Goal: Task Accomplishment & Management: Use online tool/utility

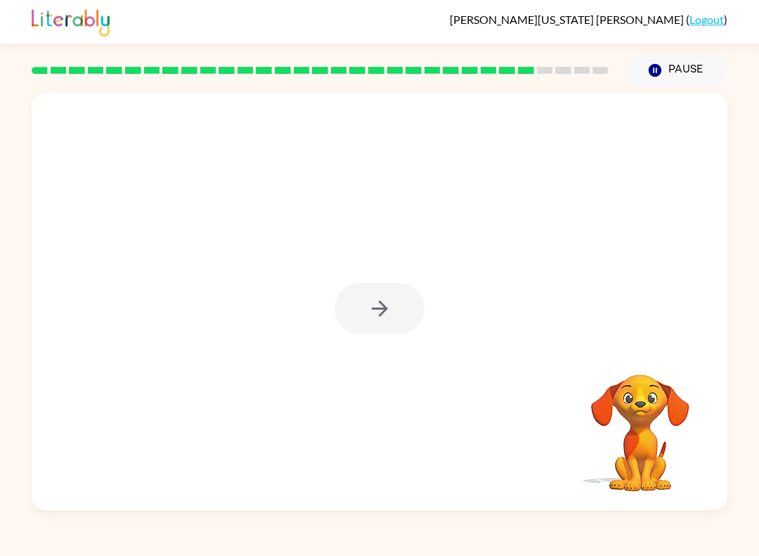
click at [391, 338] on div at bounding box center [380, 301] width 696 height 417
click at [389, 314] on icon "button" at bounding box center [380, 308] width 25 height 25
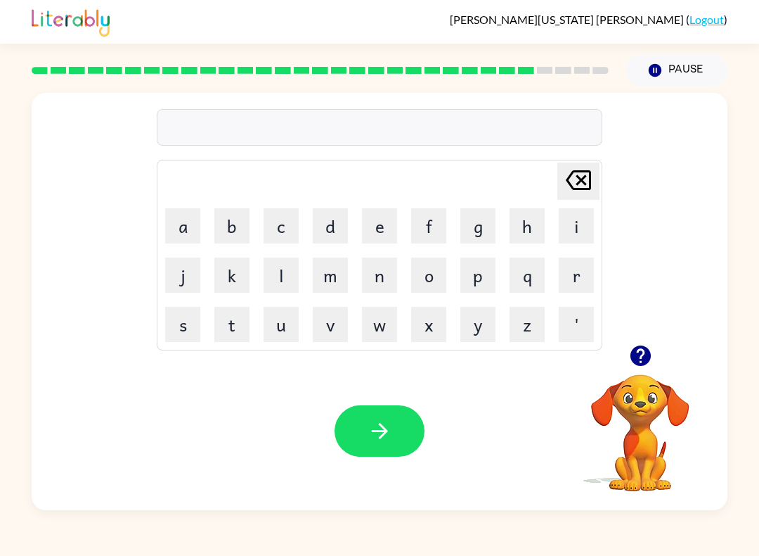
click at [328, 278] on button "m" at bounding box center [330, 274] width 35 height 35
click at [423, 272] on button "o" at bounding box center [428, 274] width 35 height 35
click at [376, 276] on button "n" at bounding box center [379, 274] width 35 height 35
click at [562, 176] on icon "[PERSON_NAME] last character input" at bounding box center [579, 180] width 34 height 34
click at [429, 266] on button "o" at bounding box center [428, 274] width 35 height 35
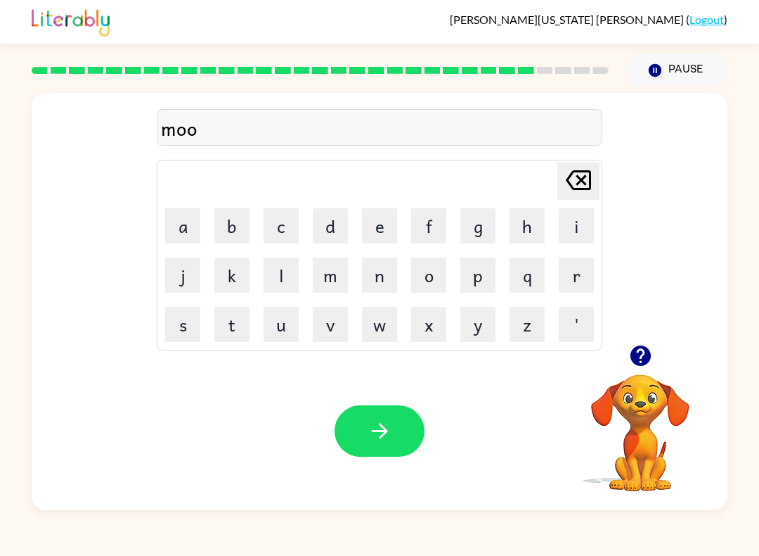
click at [371, 285] on button "n" at bounding box center [379, 274] width 35 height 35
click at [573, 170] on icon "[PERSON_NAME] last character input" at bounding box center [579, 180] width 34 height 34
click at [584, 181] on icon "[PERSON_NAME] last character input" at bounding box center [579, 180] width 34 height 34
click at [571, 175] on icon at bounding box center [578, 180] width 25 height 20
click at [285, 333] on button "u" at bounding box center [281, 324] width 35 height 35
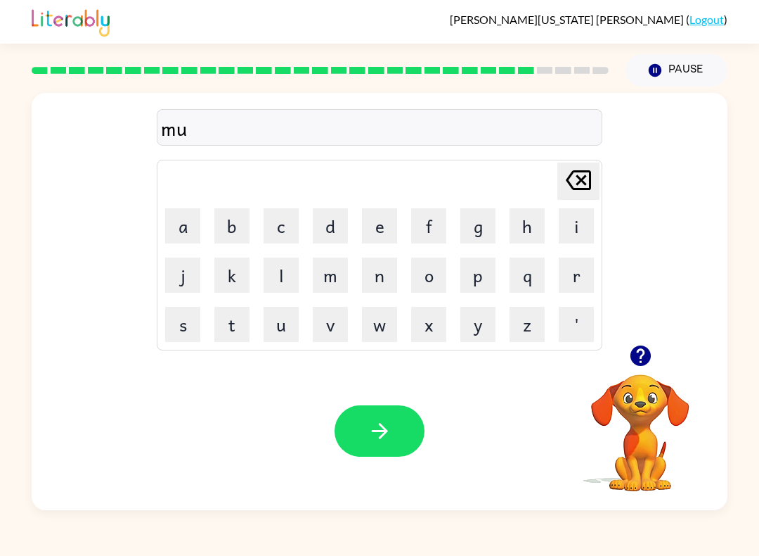
click at [377, 274] on button "n" at bounding box center [379, 274] width 35 height 35
click at [385, 422] on icon "button" at bounding box center [380, 430] width 25 height 25
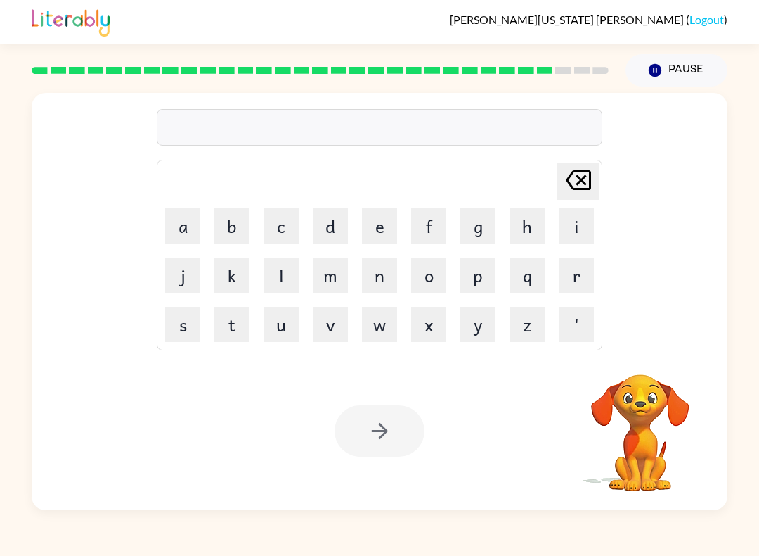
click at [383, 317] on button "w" at bounding box center [379, 324] width 35 height 35
click at [426, 273] on button "o" at bounding box center [428, 274] width 35 height 35
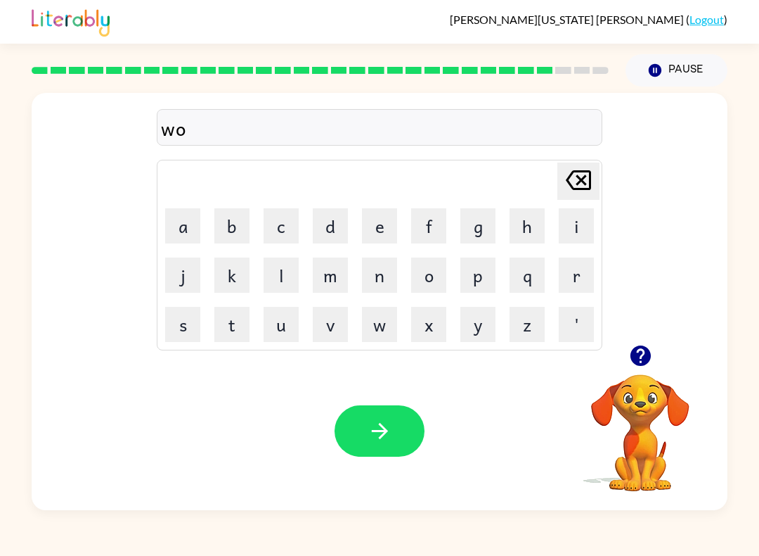
click at [281, 291] on button "l" at bounding box center [281, 274] width 35 height 35
click at [287, 278] on button "l" at bounding box center [281, 274] width 35 height 35
click at [400, 425] on button "button" at bounding box center [380, 430] width 90 height 51
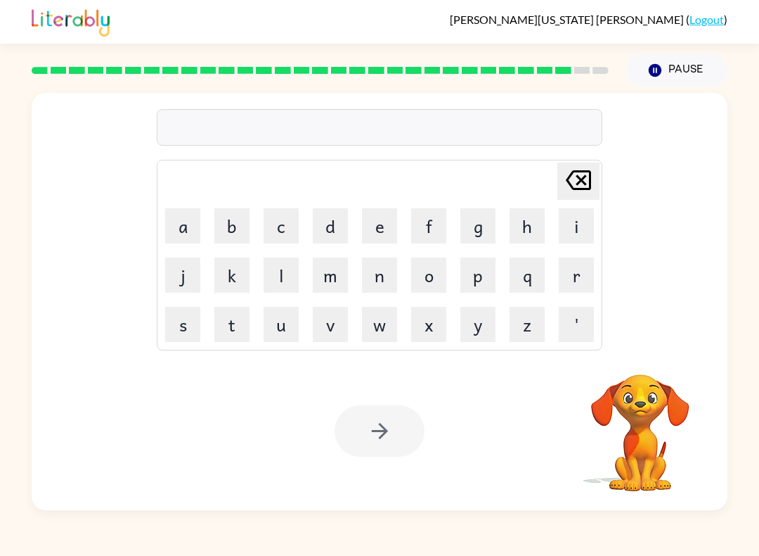
click at [237, 222] on button "b" at bounding box center [231, 225] width 35 height 35
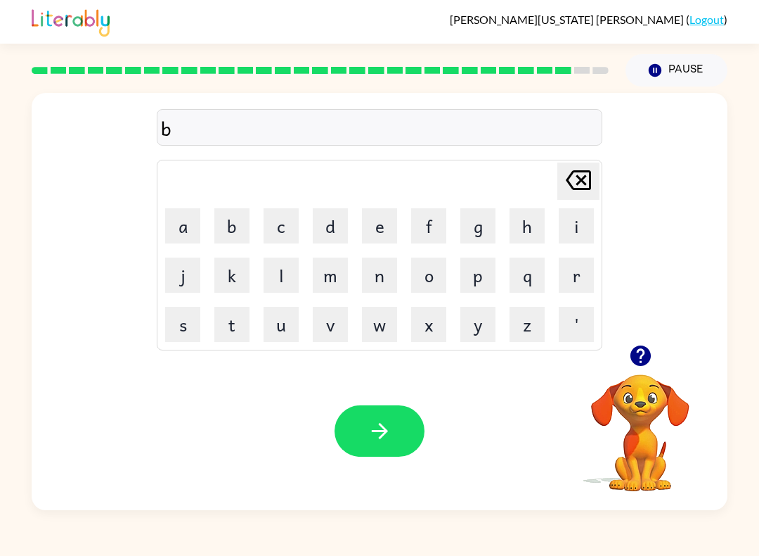
click at [178, 228] on button "a" at bounding box center [182, 225] width 35 height 35
click at [227, 333] on button "t" at bounding box center [231, 324] width 35 height 35
click at [233, 328] on button "t" at bounding box center [231, 324] width 35 height 35
click at [395, 423] on button "button" at bounding box center [380, 430] width 90 height 51
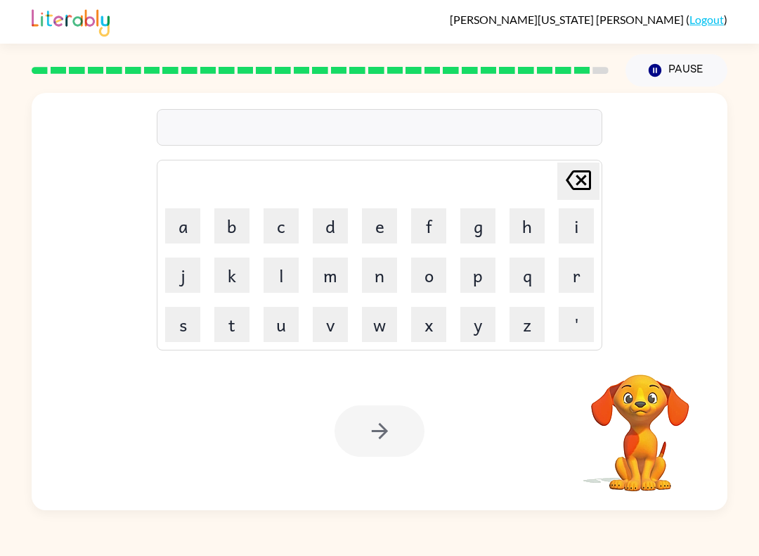
click at [176, 225] on button "a" at bounding box center [182, 225] width 35 height 35
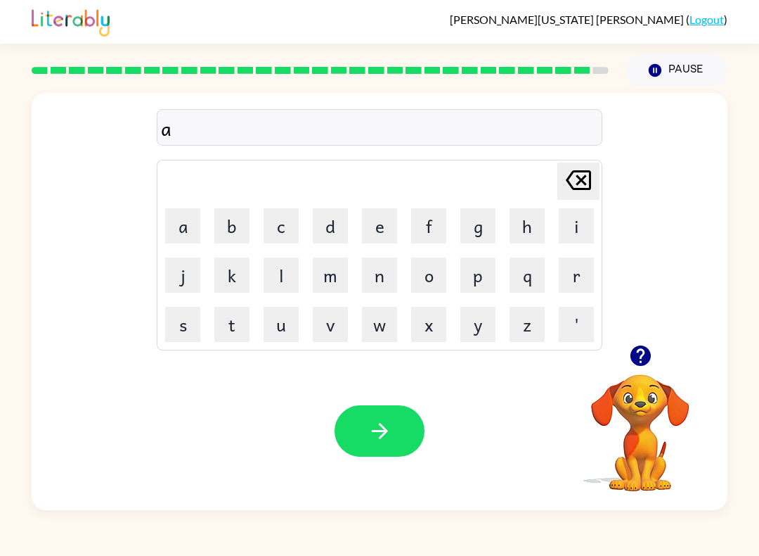
click at [421, 221] on button "f" at bounding box center [428, 225] width 35 height 35
click at [229, 328] on button "t" at bounding box center [231, 324] width 35 height 35
click at [565, 284] on button "r" at bounding box center [576, 274] width 35 height 35
click at [366, 279] on button "n" at bounding box center [379, 274] width 35 height 35
click at [404, 432] on button "button" at bounding box center [380, 430] width 90 height 51
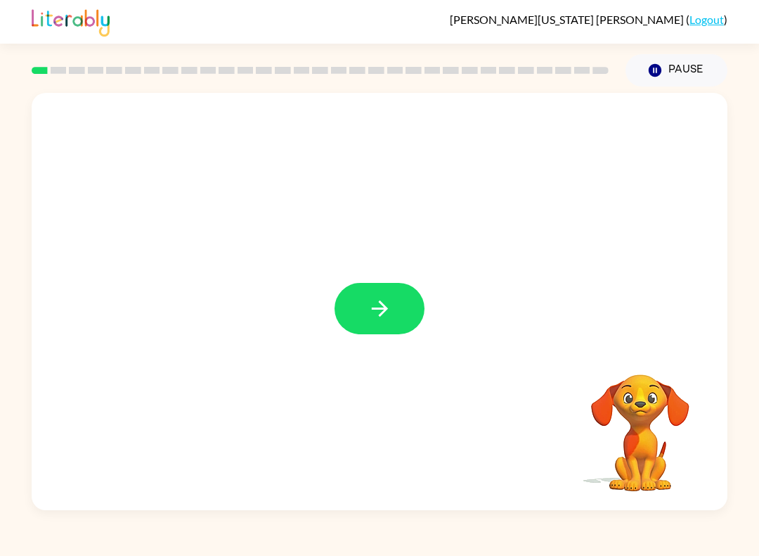
click at [402, 297] on button "button" at bounding box center [380, 308] width 90 height 51
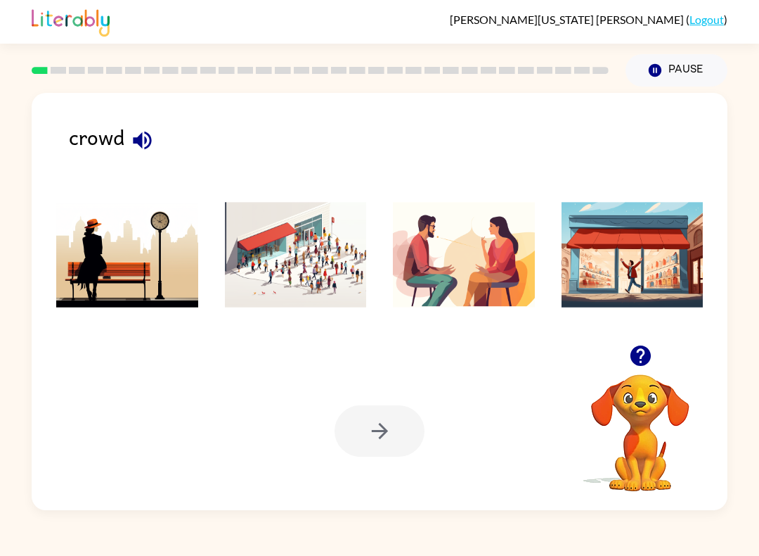
click at [141, 138] on icon "button" at bounding box center [142, 140] width 18 height 18
click at [291, 258] on img at bounding box center [296, 254] width 142 height 105
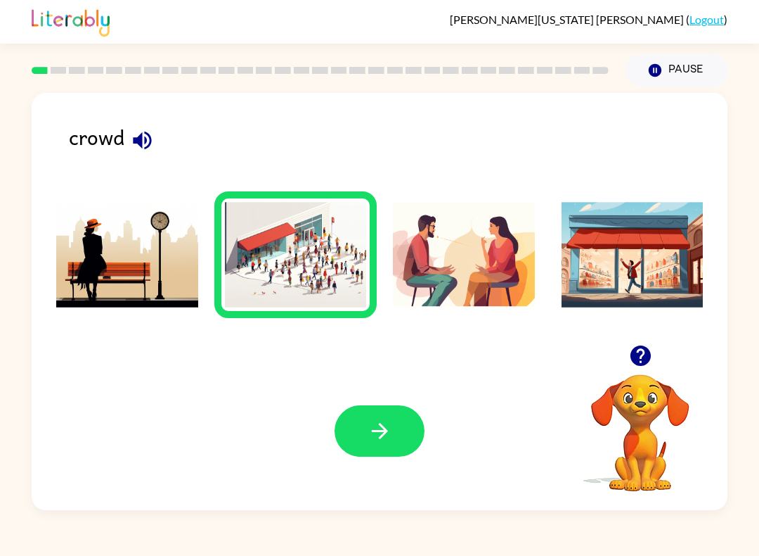
click at [385, 449] on button "button" at bounding box center [380, 430] width 90 height 51
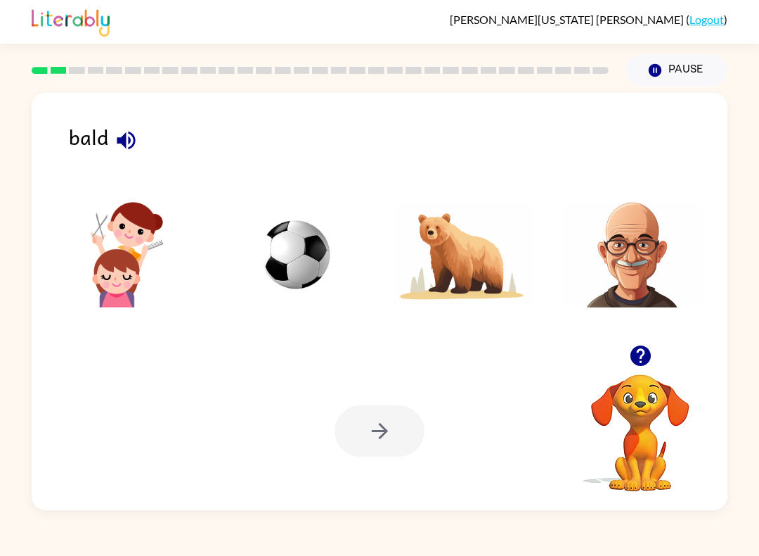
click at [128, 140] on icon "button" at bounding box center [126, 140] width 18 height 18
click at [638, 243] on img at bounding box center [633, 254] width 142 height 105
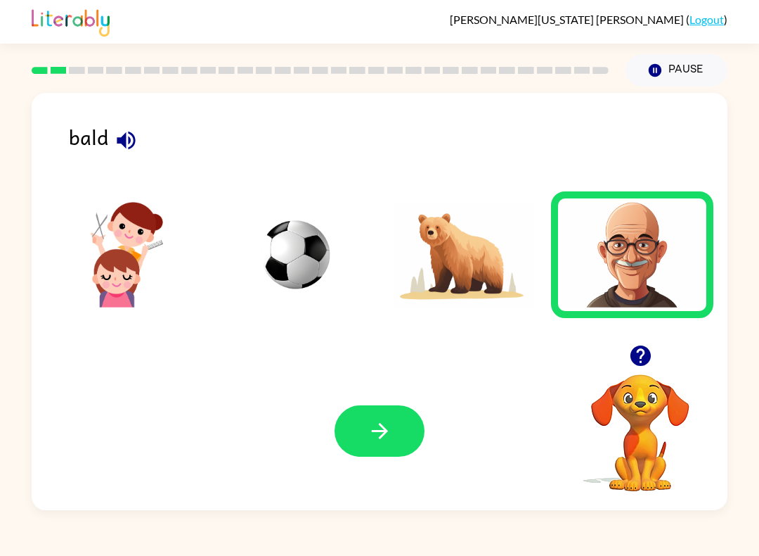
click at [382, 428] on icon "button" at bounding box center [379, 431] width 16 height 16
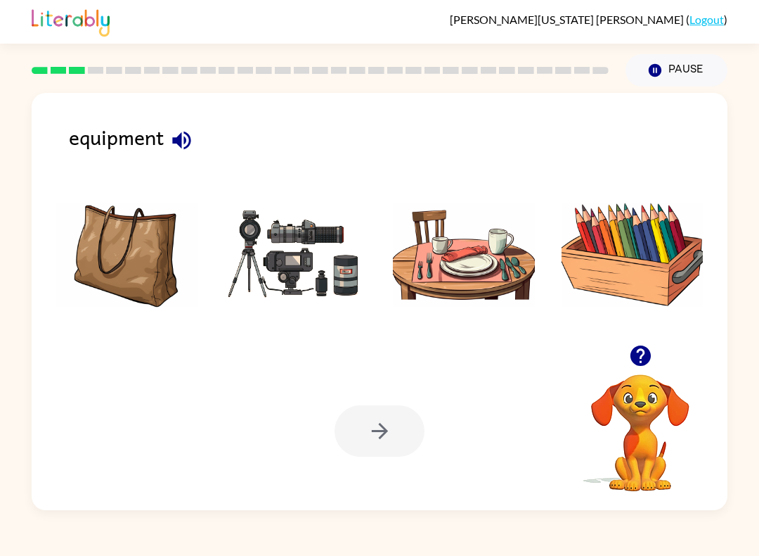
click at [180, 140] on icon "button" at bounding box center [181, 140] width 18 height 18
click at [285, 259] on img at bounding box center [296, 254] width 142 height 105
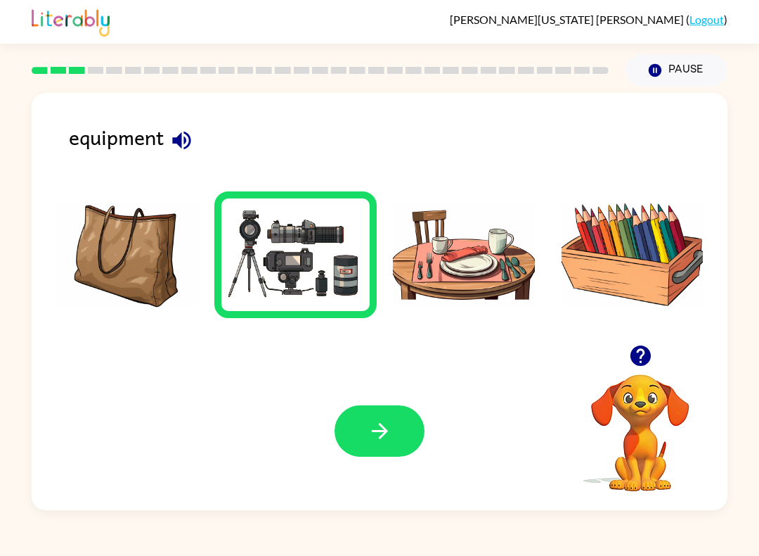
click at [385, 447] on button "button" at bounding box center [380, 430] width 90 height 51
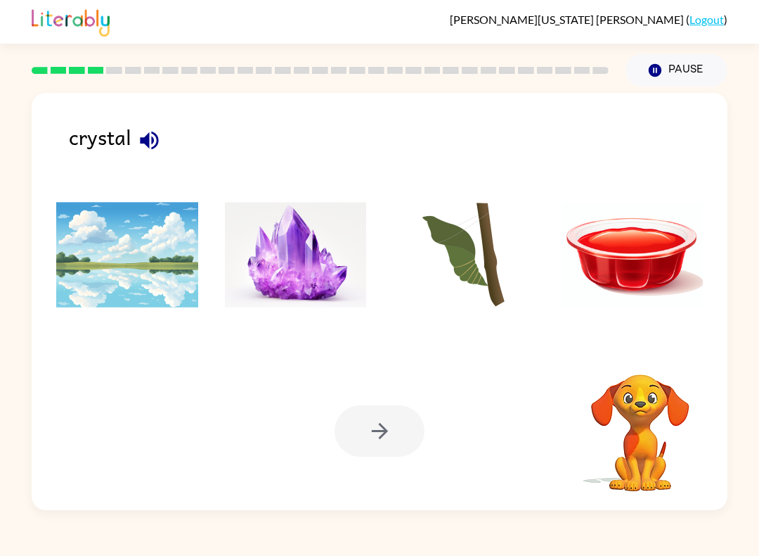
click at [136, 150] on button "button" at bounding box center [149, 140] width 36 height 36
click at [314, 269] on img at bounding box center [296, 254] width 142 height 105
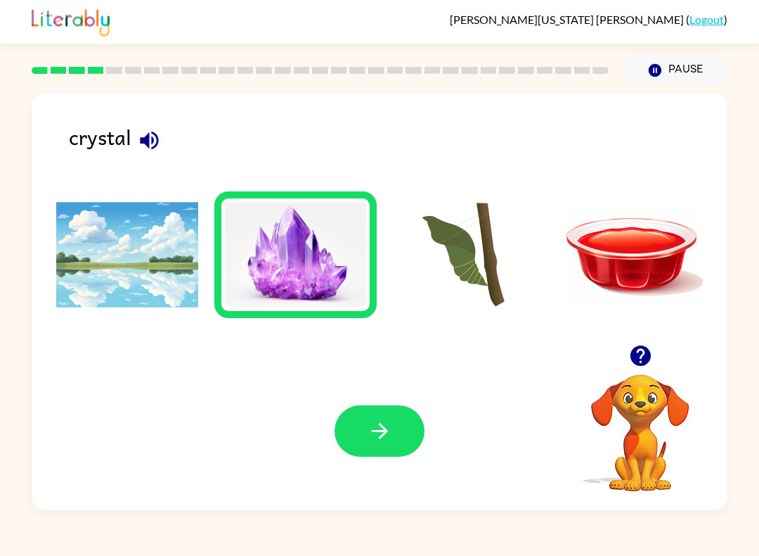
click at [423, 423] on button "button" at bounding box center [380, 430] width 90 height 51
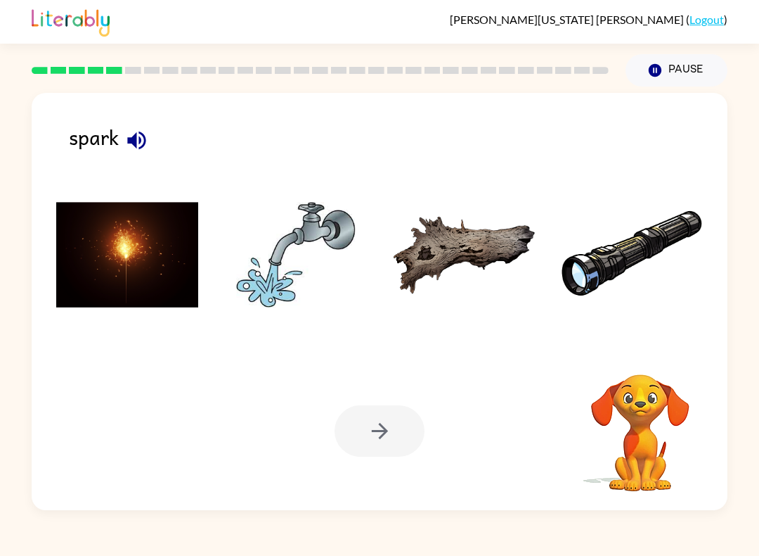
click at [146, 135] on icon "button" at bounding box center [136, 140] width 25 height 25
click at [106, 256] on img at bounding box center [127, 254] width 142 height 105
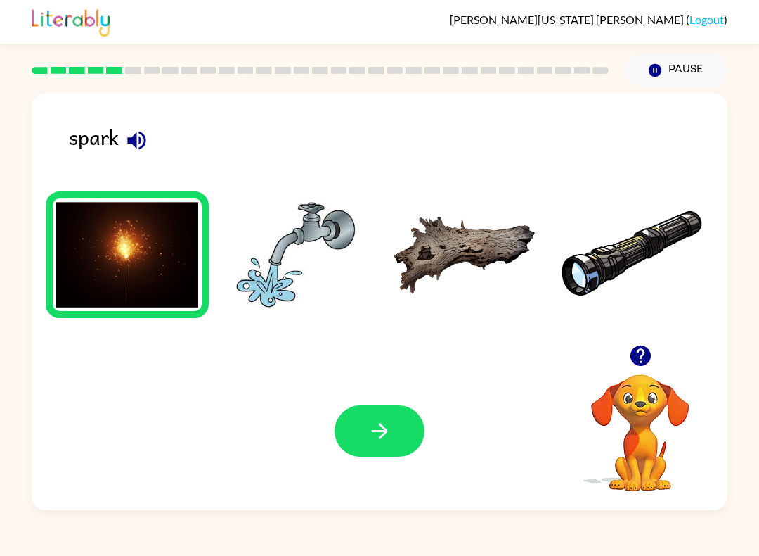
click at [399, 415] on button "button" at bounding box center [380, 430] width 90 height 51
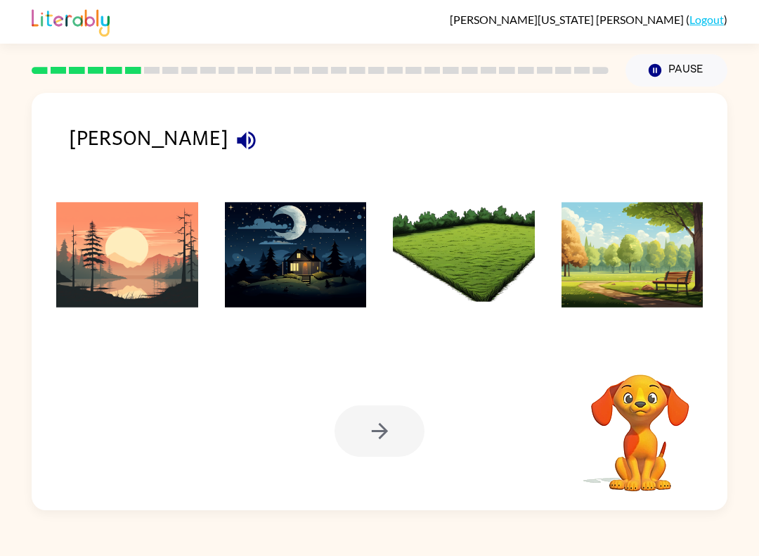
click at [237, 139] on icon "button" at bounding box center [246, 140] width 18 height 18
click at [103, 269] on img at bounding box center [127, 254] width 142 height 105
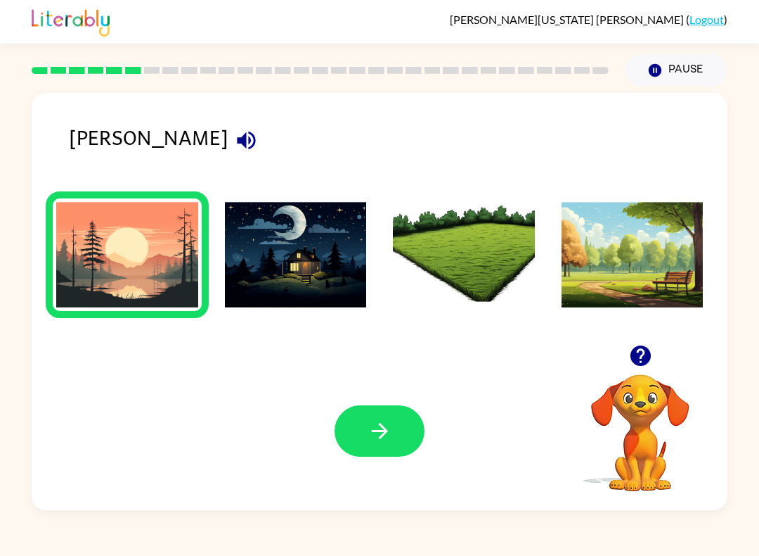
click at [376, 452] on button "button" at bounding box center [380, 430] width 90 height 51
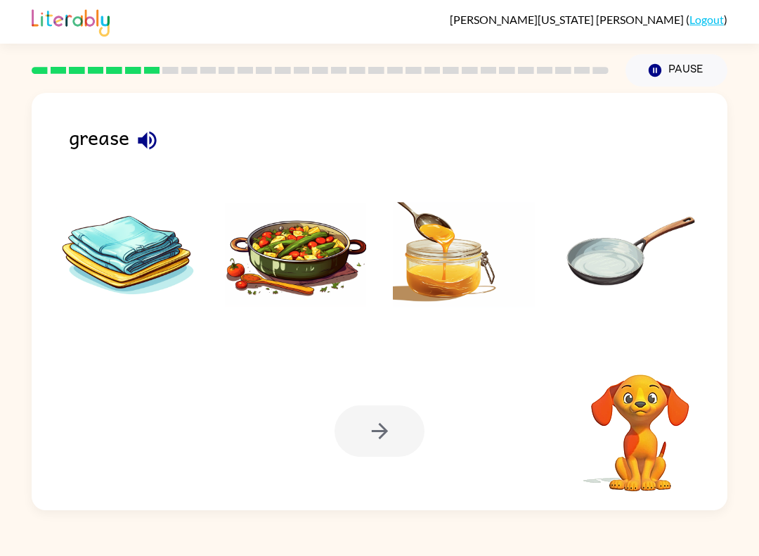
click at [151, 136] on icon "button" at bounding box center [147, 140] width 25 height 25
click at [309, 245] on img at bounding box center [296, 254] width 142 height 105
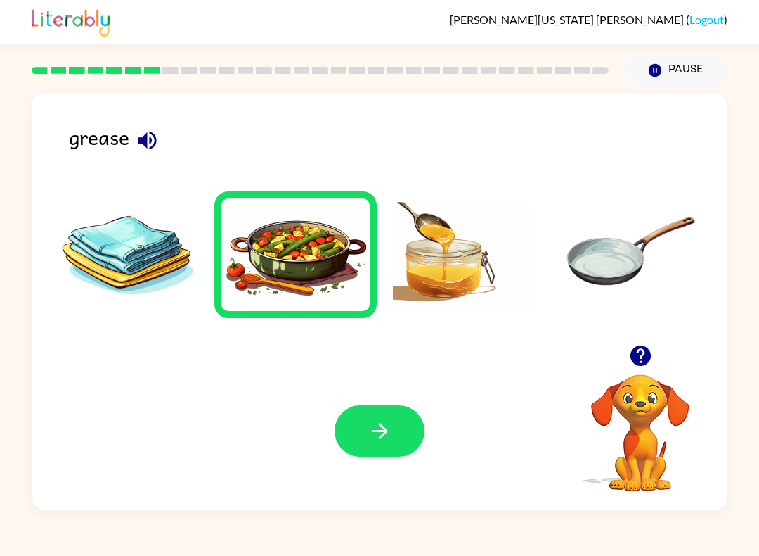
click at [403, 448] on button "button" at bounding box center [380, 430] width 90 height 51
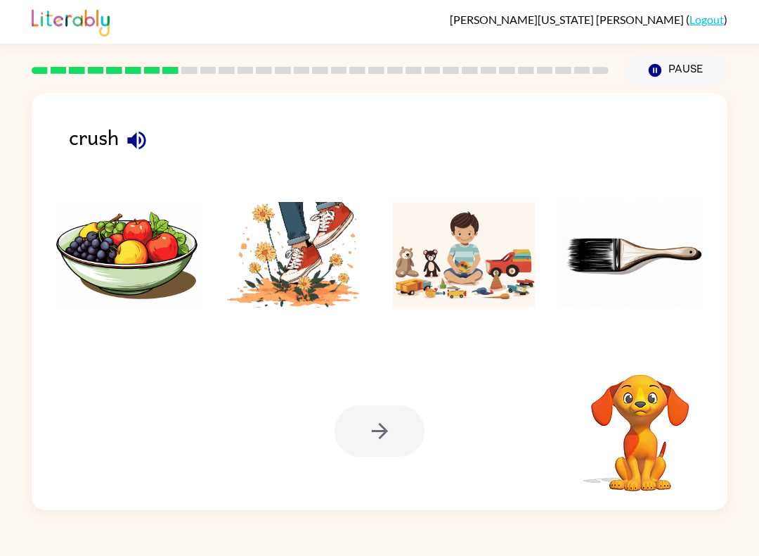
click at [137, 132] on icon "button" at bounding box center [136, 140] width 25 height 25
click at [134, 127] on button "button" at bounding box center [137, 140] width 36 height 36
click at [302, 287] on img at bounding box center [296, 254] width 142 height 105
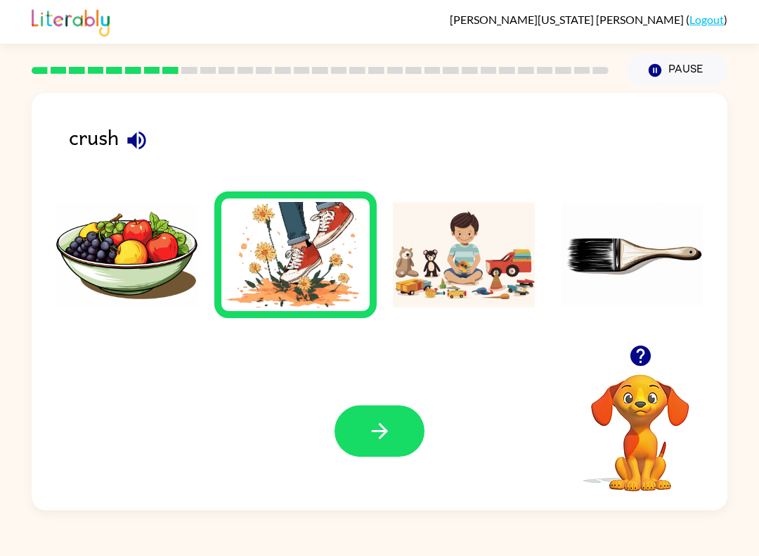
click at [381, 424] on icon "button" at bounding box center [380, 430] width 25 height 25
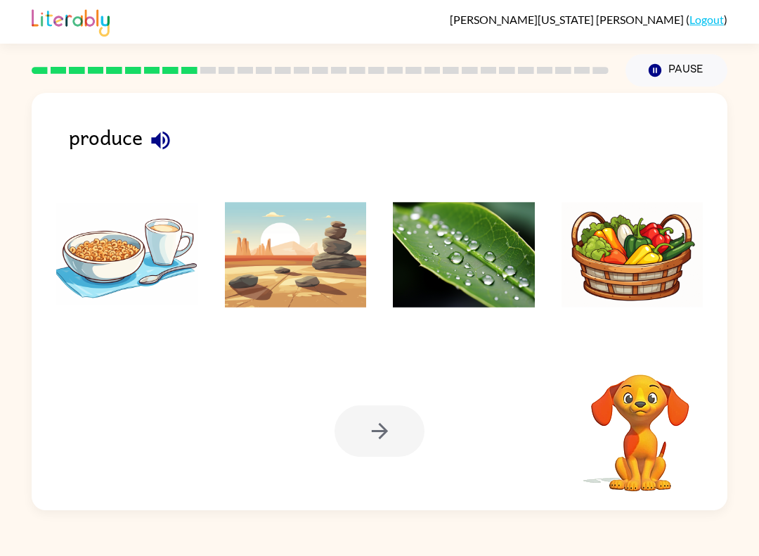
click at [177, 133] on button "button" at bounding box center [161, 140] width 36 height 36
click at [642, 269] on img at bounding box center [633, 254] width 142 height 105
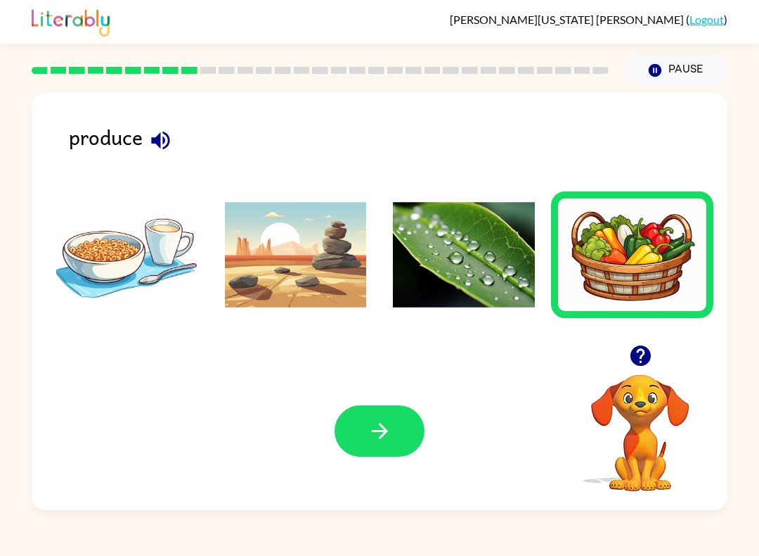
click at [417, 437] on button "button" at bounding box center [380, 430] width 90 height 51
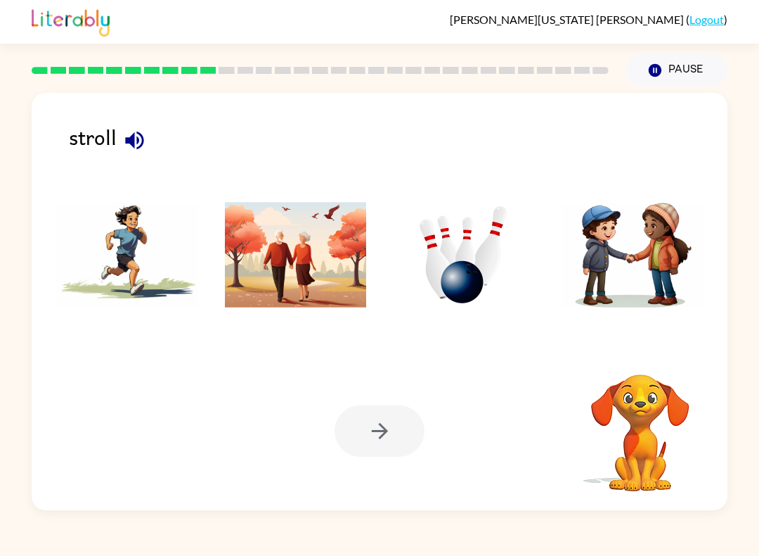
click at [134, 138] on icon "button" at bounding box center [134, 140] width 18 height 18
click at [283, 226] on img at bounding box center [296, 254] width 142 height 105
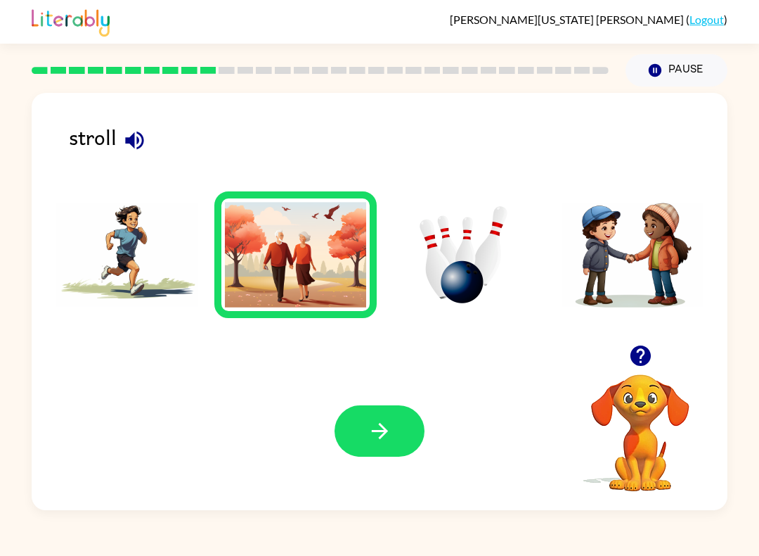
click at [393, 425] on button "button" at bounding box center [380, 430] width 90 height 51
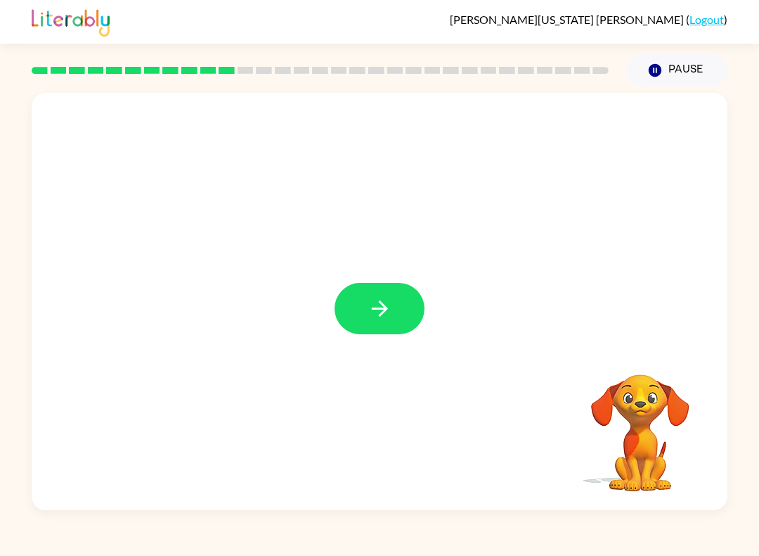
click at [384, 285] on button "button" at bounding box center [380, 308] width 90 height 51
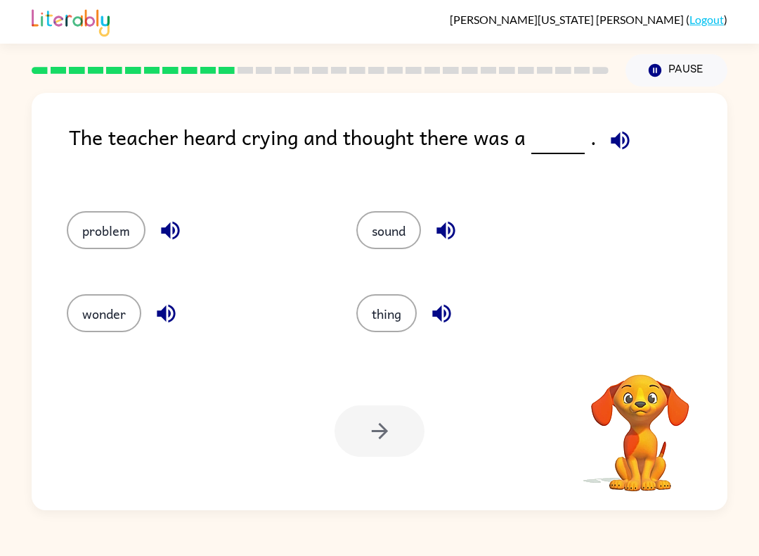
click at [617, 140] on icon "button" at bounding box center [620, 140] width 25 height 25
click at [111, 227] on button "problem" at bounding box center [106, 230] width 79 height 38
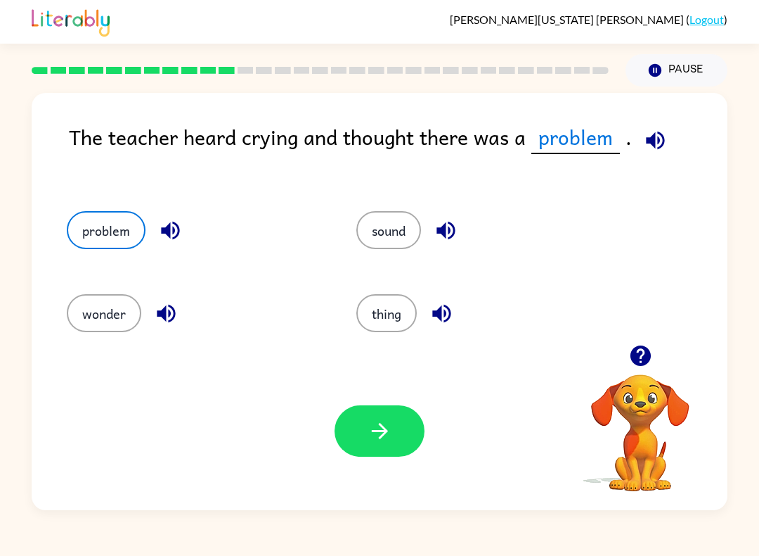
click at [161, 227] on icon "button" at bounding box center [170, 230] width 25 height 25
click at [441, 309] on icon "button" at bounding box center [441, 313] width 18 height 18
click at [167, 309] on icon "button" at bounding box center [166, 313] width 25 height 25
click at [440, 226] on icon "button" at bounding box center [446, 230] width 25 height 25
click at [376, 428] on icon "button" at bounding box center [380, 430] width 25 height 25
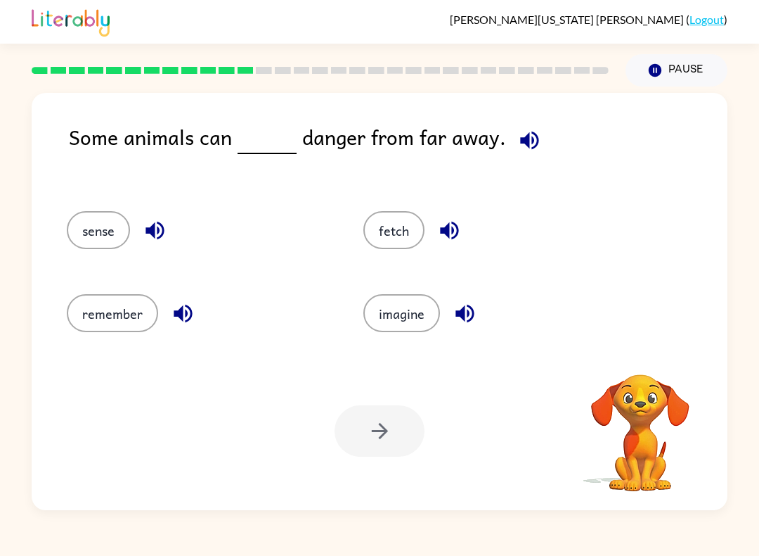
click at [522, 141] on icon "button" at bounding box center [529, 140] width 18 height 18
click at [163, 222] on icon "button" at bounding box center [155, 230] width 25 height 25
click at [191, 315] on icon "button" at bounding box center [183, 313] width 18 height 18
click at [439, 218] on button "button" at bounding box center [450, 230] width 36 height 36
click at [470, 313] on icon "button" at bounding box center [465, 313] width 25 height 25
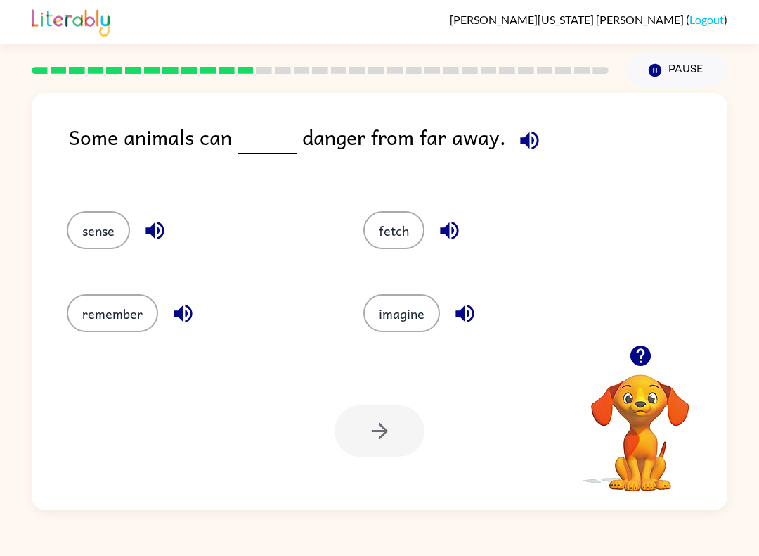
click at [96, 229] on button "sense" at bounding box center [98, 230] width 63 height 38
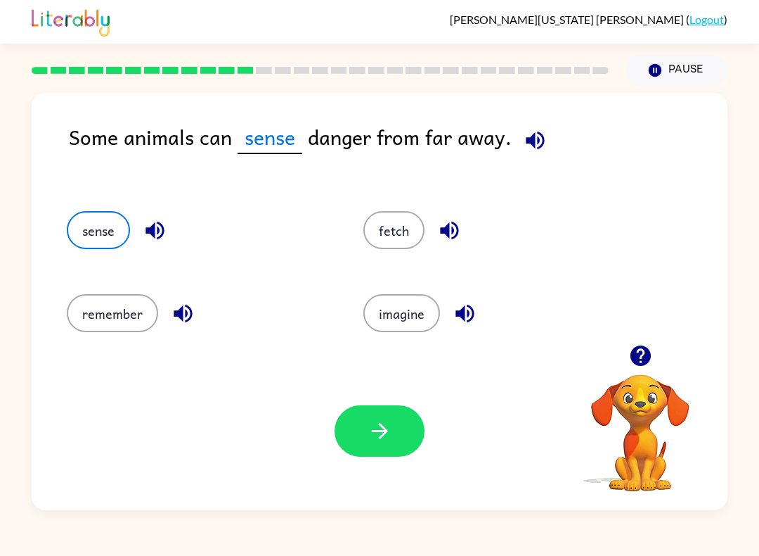
click at [360, 446] on button "button" at bounding box center [380, 430] width 90 height 51
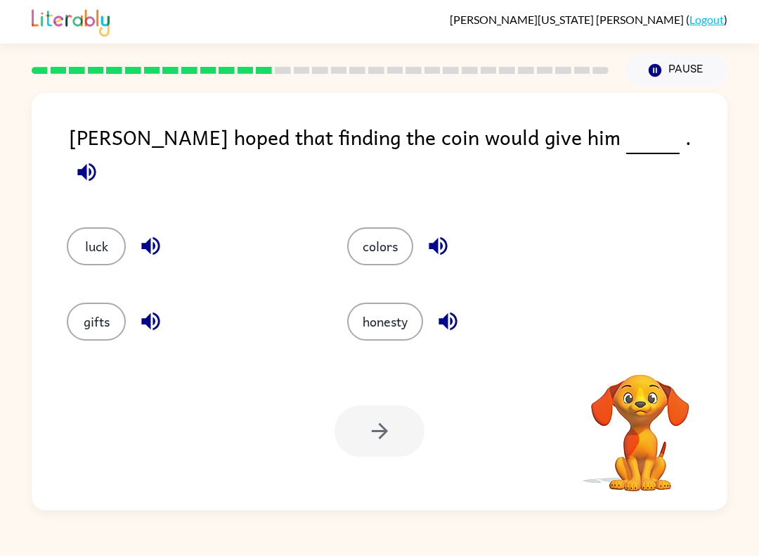
click at [99, 160] on icon "button" at bounding box center [87, 172] width 25 height 25
click at [154, 237] on icon "button" at bounding box center [150, 246] width 18 height 18
click at [156, 314] on icon "button" at bounding box center [151, 321] width 25 height 25
click at [428, 233] on icon "button" at bounding box center [438, 245] width 25 height 25
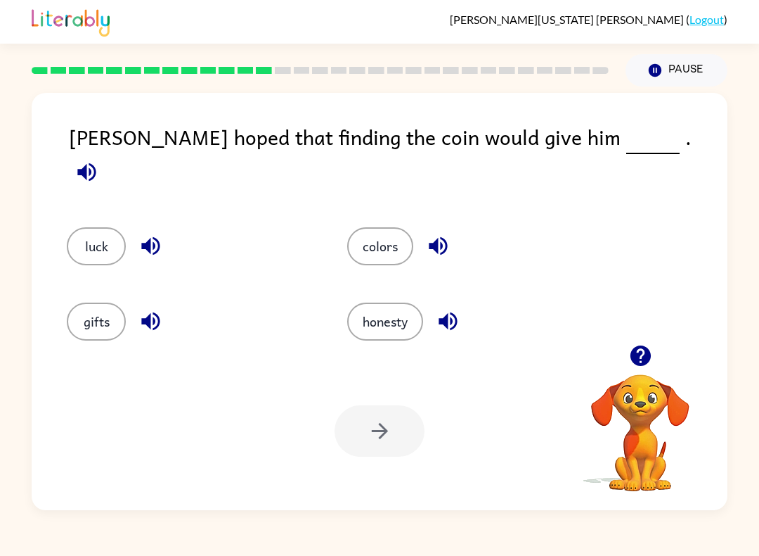
click at [454, 316] on icon "button" at bounding box center [448, 321] width 25 height 25
click at [103, 231] on button "luck" at bounding box center [96, 246] width 59 height 38
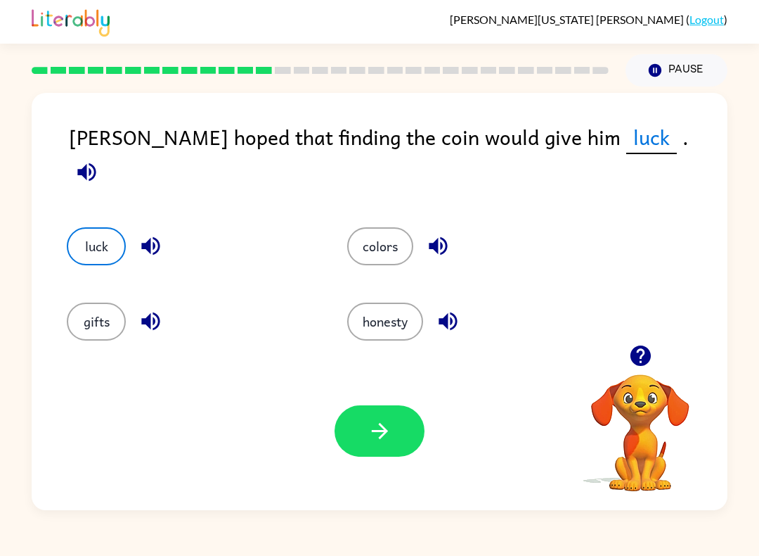
click at [384, 436] on icon "button" at bounding box center [380, 430] width 25 height 25
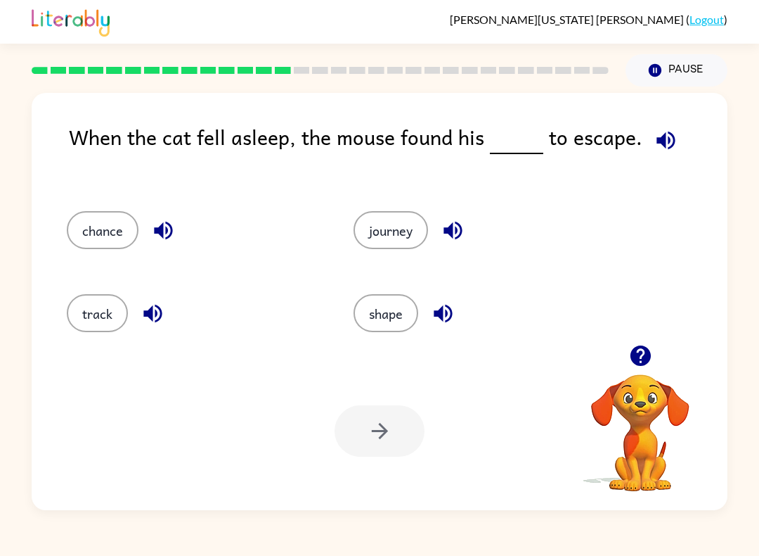
click at [662, 139] on icon "button" at bounding box center [666, 140] width 25 height 25
click at [169, 226] on icon "button" at bounding box center [163, 231] width 18 height 18
click at [158, 316] on icon "button" at bounding box center [153, 313] width 25 height 25
click at [461, 225] on icon "button" at bounding box center [453, 230] width 25 height 25
click at [442, 314] on icon "button" at bounding box center [443, 313] width 18 height 18
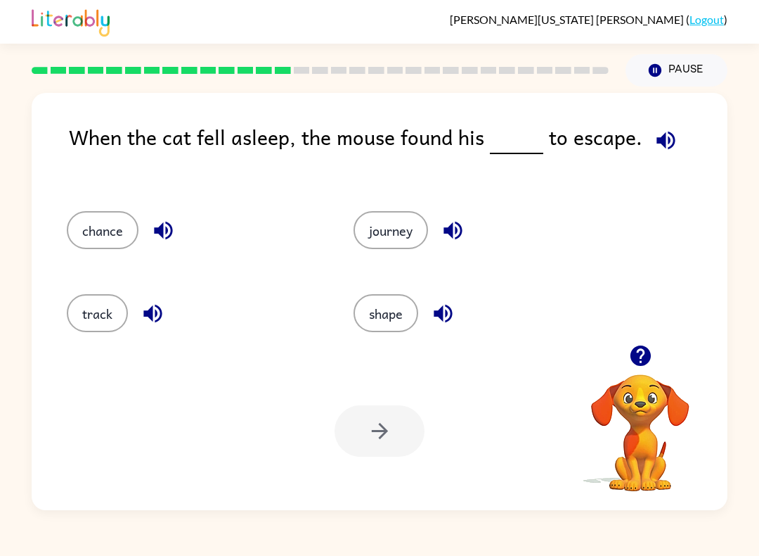
click at [106, 240] on button "chance" at bounding box center [103, 230] width 72 height 38
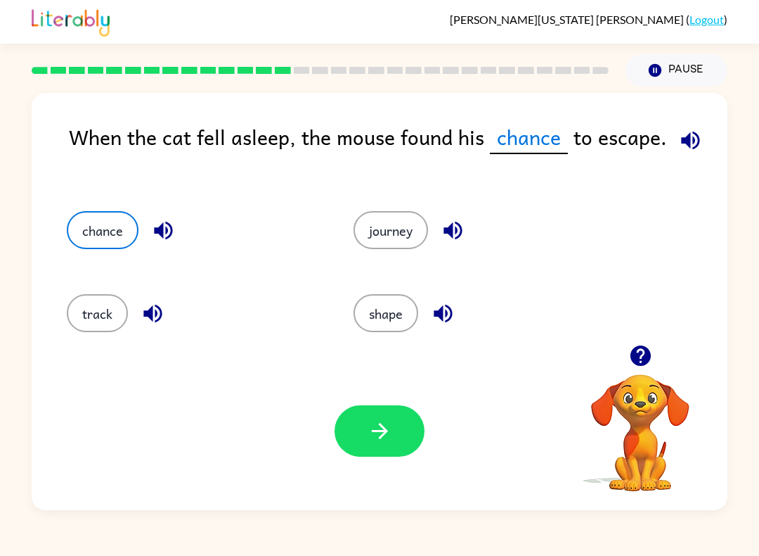
click at [372, 423] on icon "button" at bounding box center [380, 430] width 25 height 25
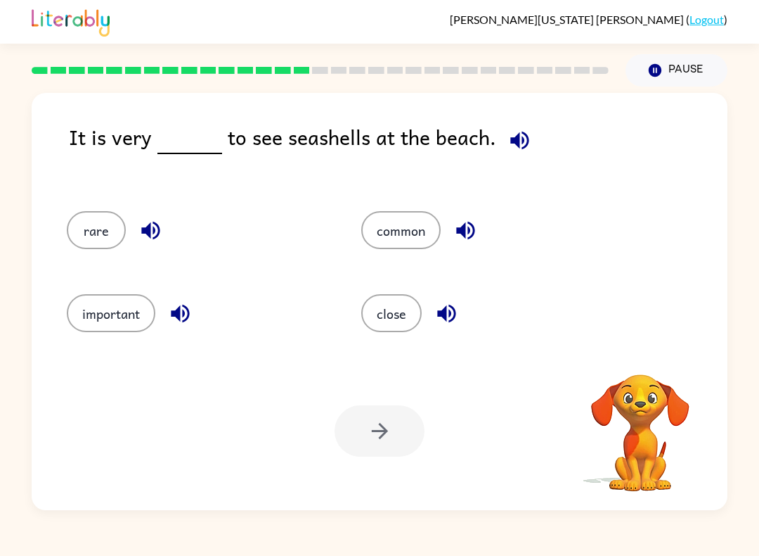
click at [521, 128] on button "button" at bounding box center [520, 140] width 36 height 36
click at [162, 236] on icon "button" at bounding box center [151, 230] width 25 height 25
click at [181, 311] on icon "button" at bounding box center [180, 313] width 25 height 25
click at [466, 224] on icon "button" at bounding box center [466, 230] width 25 height 25
click at [442, 316] on icon "button" at bounding box center [446, 313] width 18 height 18
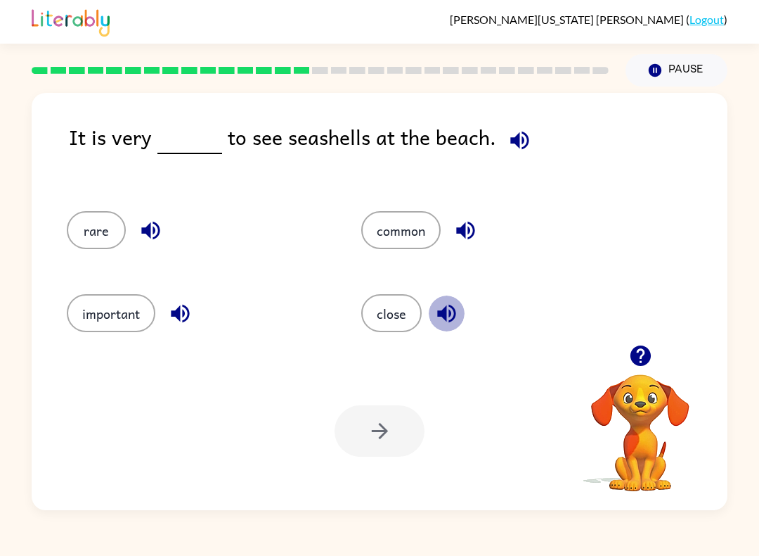
click at [439, 316] on icon "button" at bounding box center [446, 313] width 18 height 18
click at [440, 309] on icon "button" at bounding box center [447, 313] width 25 height 25
click at [442, 314] on icon "button" at bounding box center [446, 313] width 18 height 18
click at [449, 309] on icon "button" at bounding box center [447, 313] width 25 height 25
click at [454, 314] on icon "button" at bounding box center [447, 313] width 25 height 25
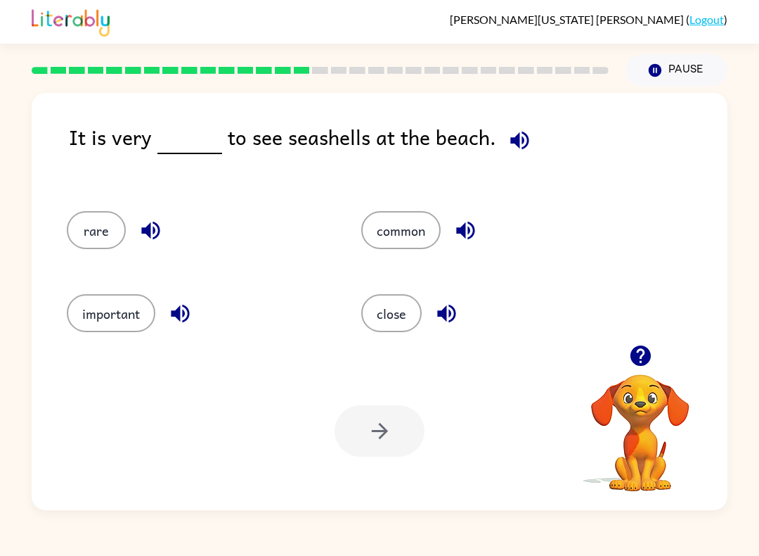
click at [447, 314] on icon "button" at bounding box center [446, 313] width 18 height 18
click at [407, 218] on button "common" at bounding box center [400, 230] width 79 height 38
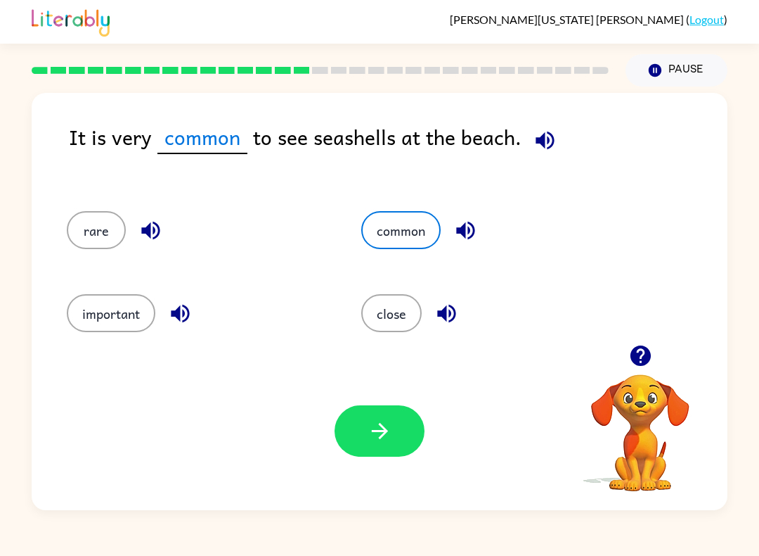
click at [366, 410] on button "button" at bounding box center [380, 430] width 90 height 51
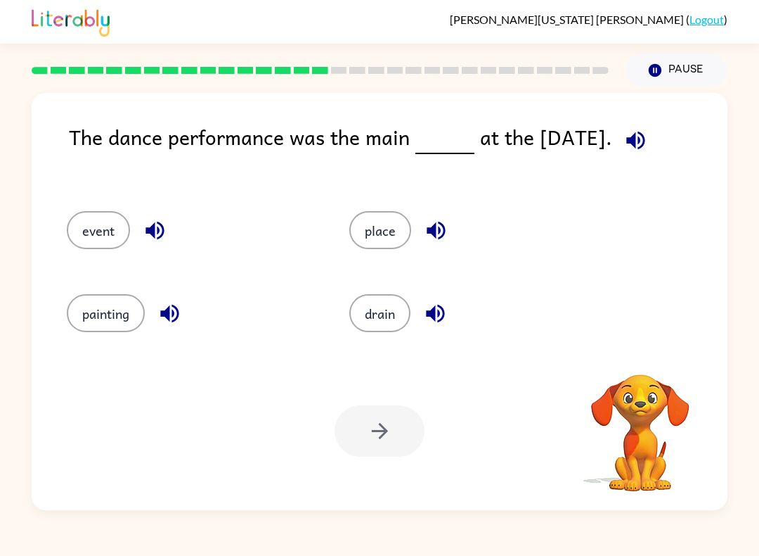
click at [647, 137] on icon "button" at bounding box center [636, 140] width 25 height 25
click at [635, 150] on icon "button" at bounding box center [636, 140] width 25 height 25
click at [629, 141] on icon "button" at bounding box center [636, 140] width 18 height 18
click at [641, 146] on icon "button" at bounding box center [636, 140] width 25 height 25
click at [103, 233] on button "event" at bounding box center [98, 230] width 63 height 38
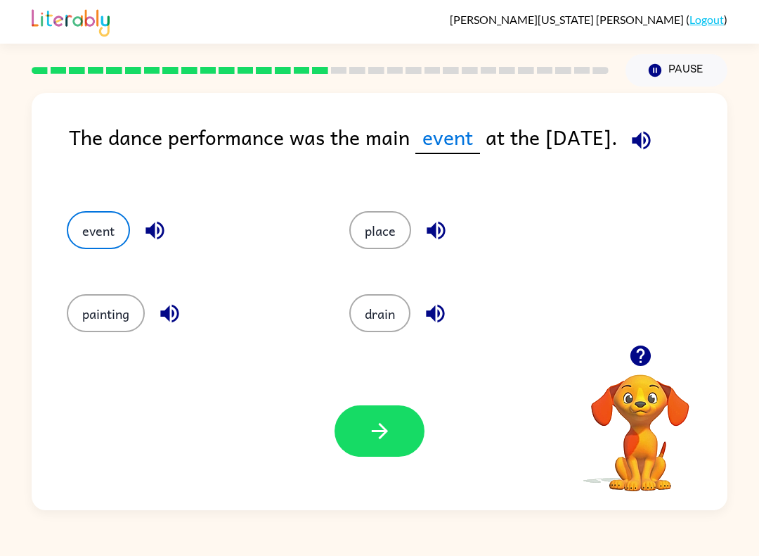
click at [408, 412] on button "button" at bounding box center [380, 430] width 90 height 51
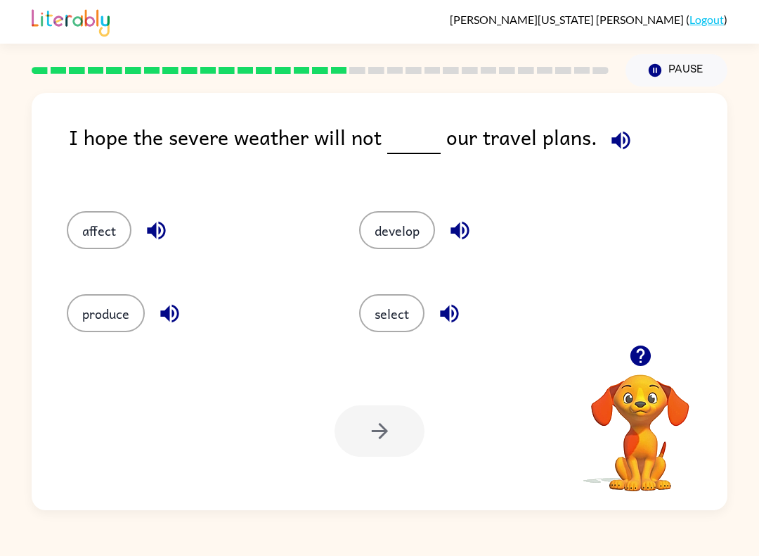
click at [617, 143] on icon "button" at bounding box center [621, 140] width 25 height 25
click at [149, 240] on icon "button" at bounding box center [156, 230] width 25 height 25
click at [183, 319] on button "button" at bounding box center [170, 313] width 36 height 36
click at [443, 236] on button "button" at bounding box center [460, 230] width 36 height 36
click at [458, 309] on icon "button" at bounding box center [449, 313] width 18 height 18
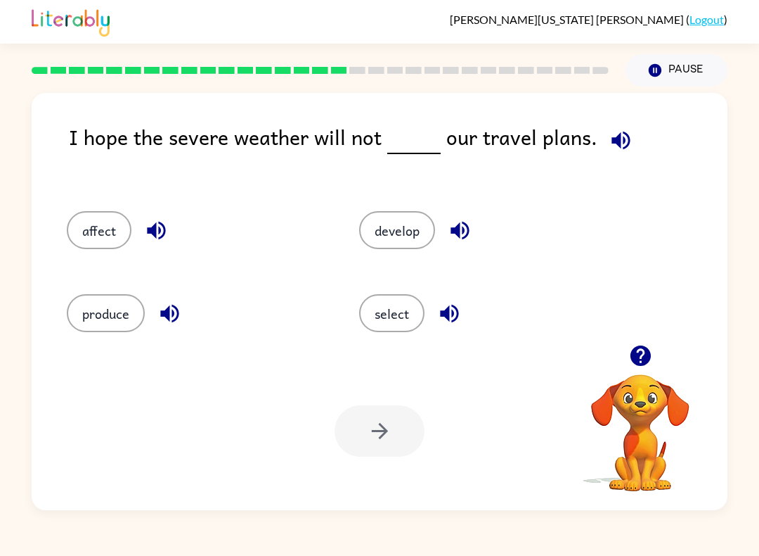
click at [112, 222] on button "affect" at bounding box center [99, 230] width 65 height 38
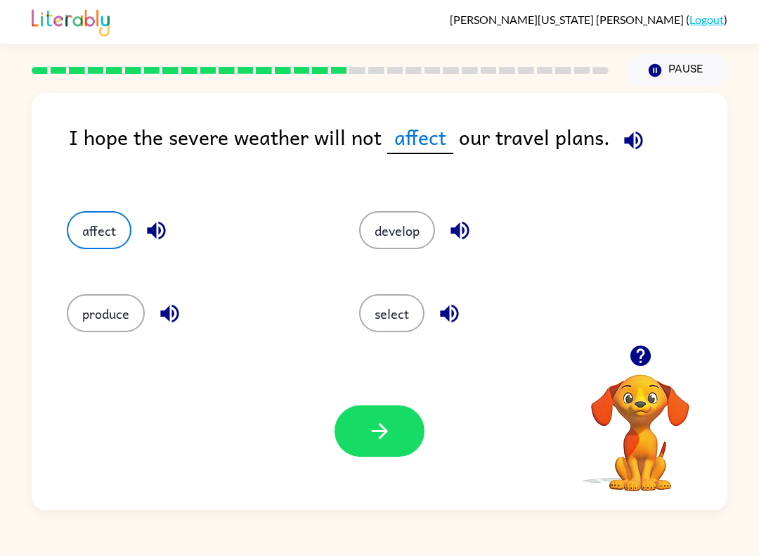
click at [394, 419] on button "button" at bounding box center [380, 430] width 90 height 51
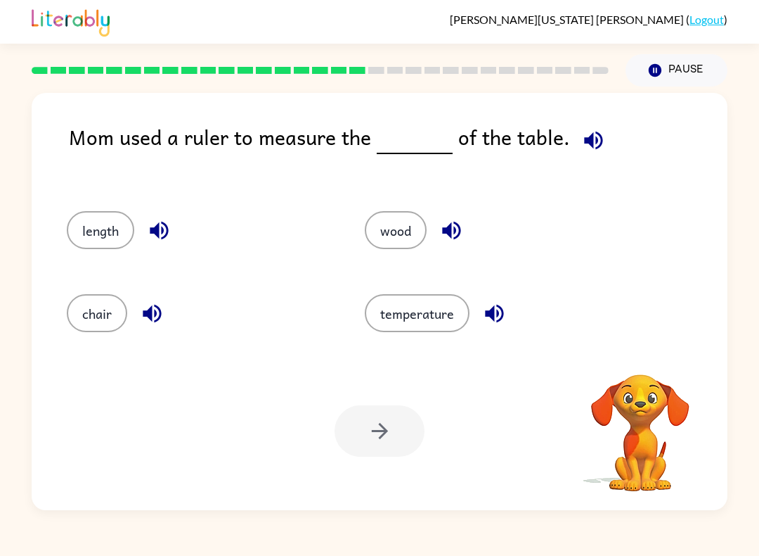
click at [583, 153] on icon "button" at bounding box center [594, 140] width 25 height 25
click at [589, 140] on icon "button" at bounding box center [593, 140] width 18 height 18
click at [585, 145] on icon "button" at bounding box center [593, 140] width 18 height 18
click at [582, 136] on icon "button" at bounding box center [594, 140] width 25 height 25
click at [110, 222] on button "length" at bounding box center [101, 230] width 68 height 38
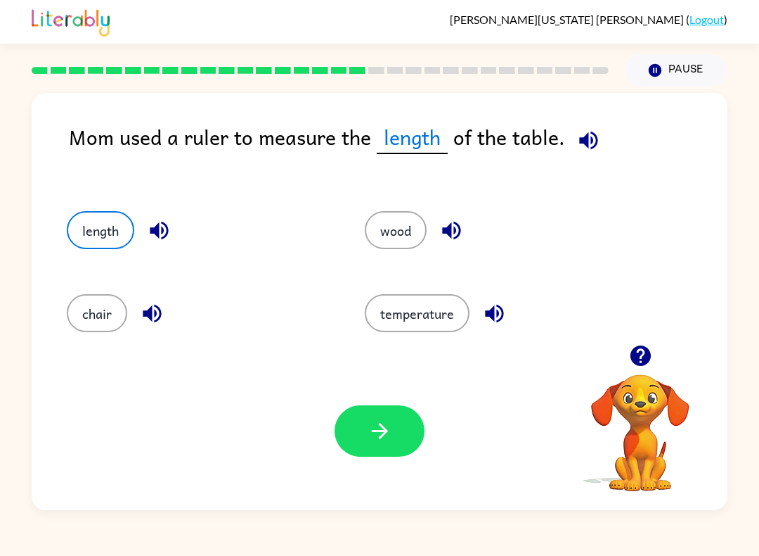
click at [394, 423] on button "button" at bounding box center [380, 430] width 90 height 51
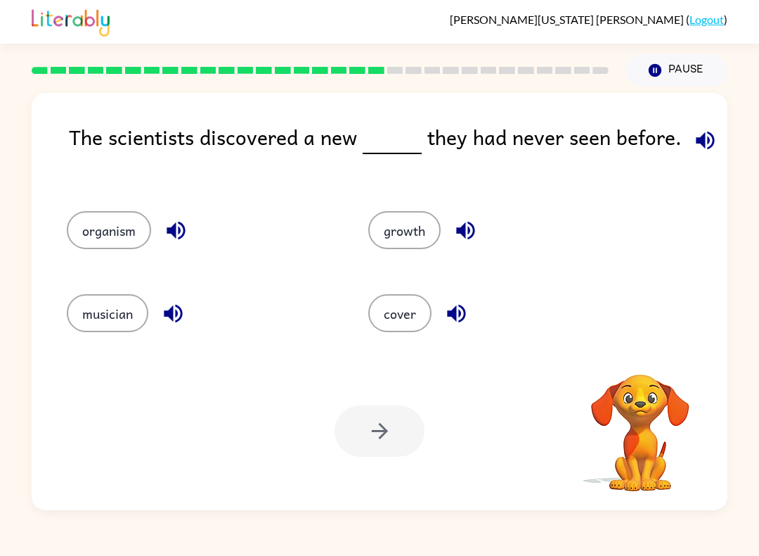
click at [700, 135] on icon "button" at bounding box center [705, 140] width 18 height 18
click at [699, 132] on icon "button" at bounding box center [705, 140] width 25 height 25
click at [174, 223] on icon "button" at bounding box center [176, 230] width 25 height 25
click at [181, 320] on icon "button" at bounding box center [173, 313] width 18 height 18
click at [466, 231] on icon "button" at bounding box center [465, 231] width 18 height 18
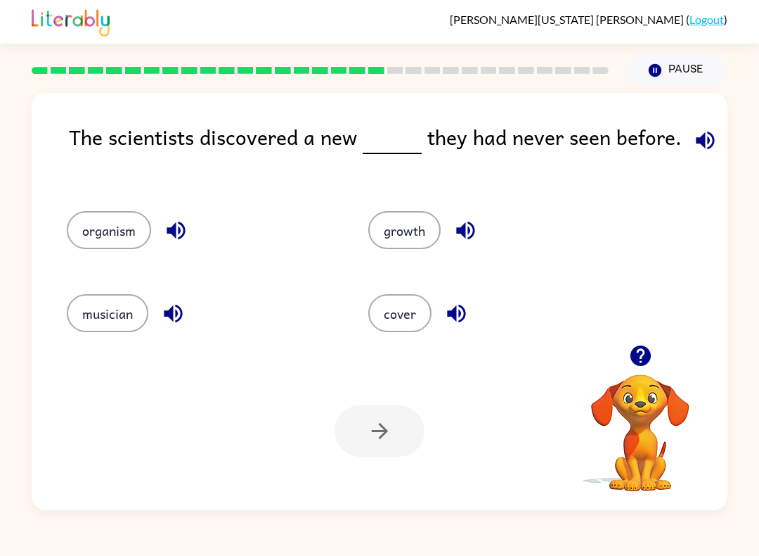
click at [447, 308] on icon "button" at bounding box center [456, 313] width 25 height 25
click at [113, 237] on button "organism" at bounding box center [109, 230] width 84 height 38
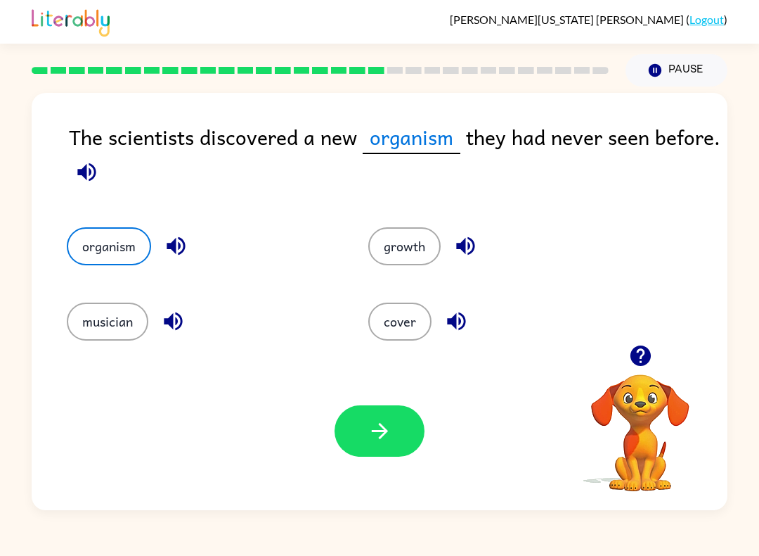
click at [397, 447] on button "button" at bounding box center [380, 430] width 90 height 51
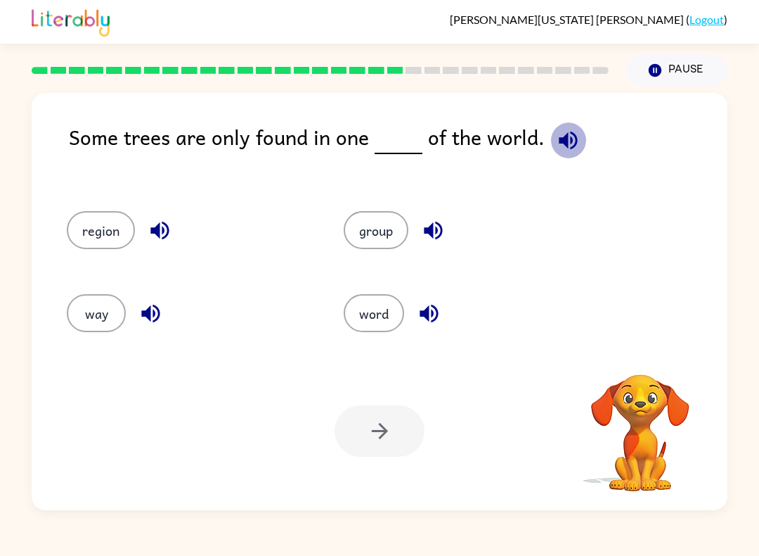
click at [561, 145] on icon "button" at bounding box center [568, 140] width 18 height 18
click at [157, 231] on icon "button" at bounding box center [159, 231] width 18 height 18
click at [165, 316] on button "button" at bounding box center [151, 313] width 36 height 36
click at [439, 229] on icon "button" at bounding box center [433, 230] width 25 height 25
click at [426, 320] on icon "button" at bounding box center [429, 313] width 25 height 25
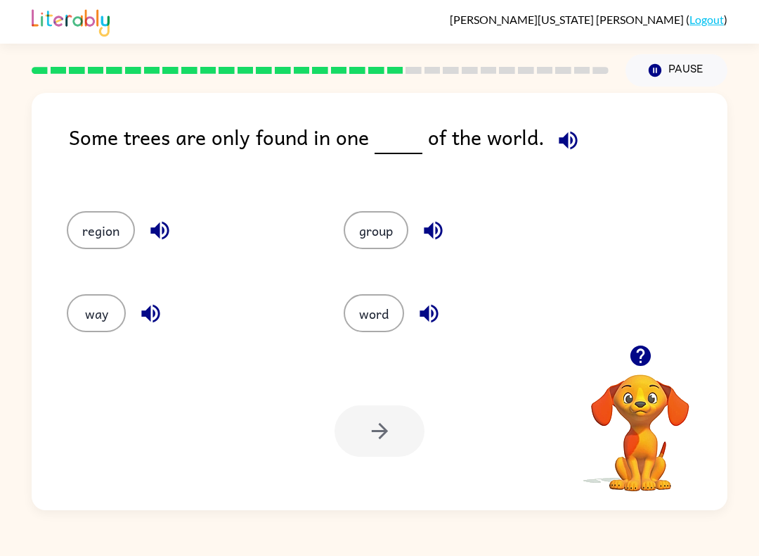
click at [169, 221] on icon "button" at bounding box center [160, 230] width 25 height 25
click at [104, 234] on button "region" at bounding box center [101, 230] width 68 height 38
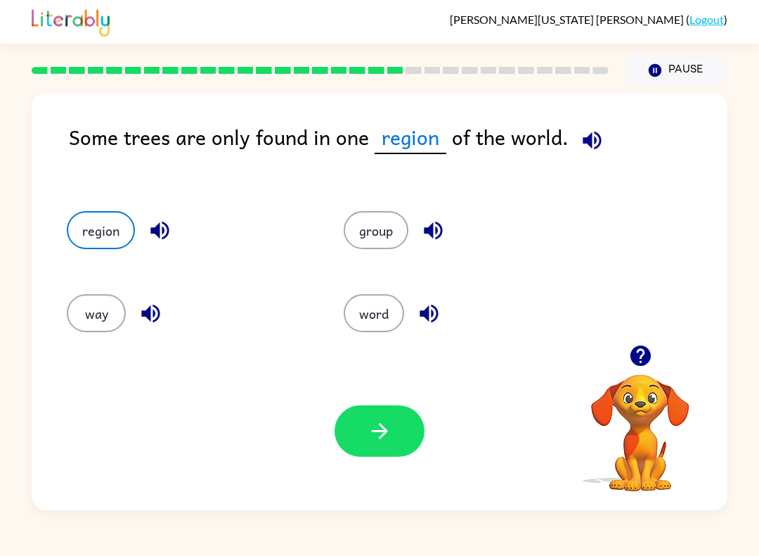
click at [593, 143] on icon "button" at bounding box center [592, 140] width 25 height 25
click at [357, 235] on button "group" at bounding box center [376, 230] width 65 height 38
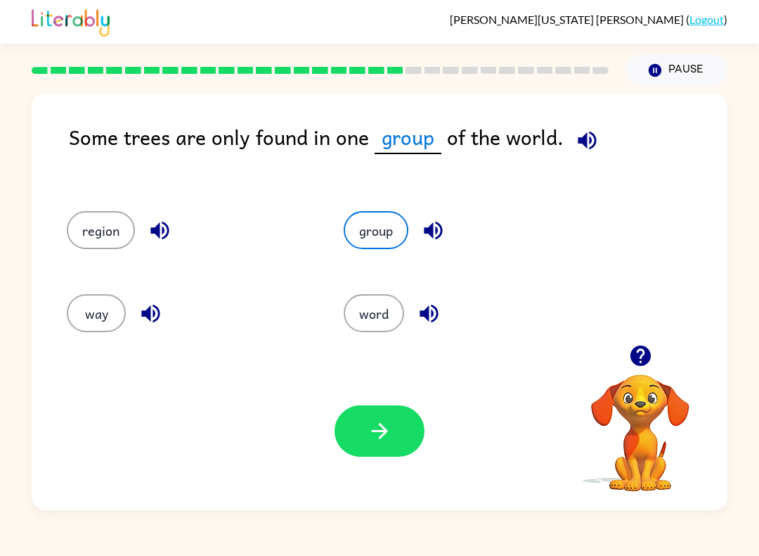
click at [372, 320] on button "word" at bounding box center [374, 313] width 60 height 38
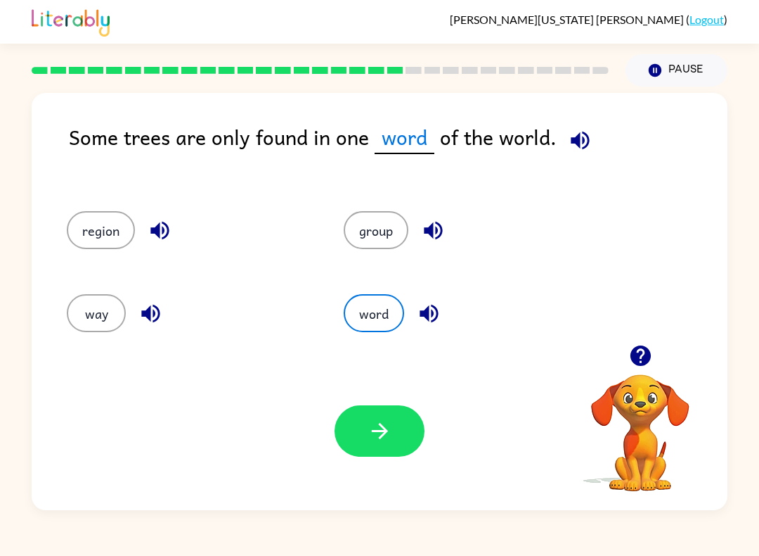
click at [433, 313] on icon "button" at bounding box center [429, 313] width 18 height 18
click at [103, 304] on button "way" at bounding box center [96, 313] width 59 height 38
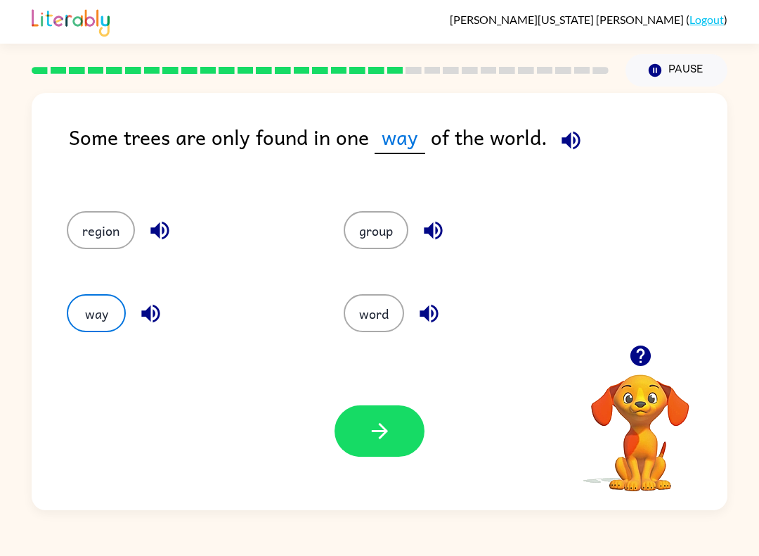
click at [89, 221] on button "region" at bounding box center [101, 230] width 68 height 38
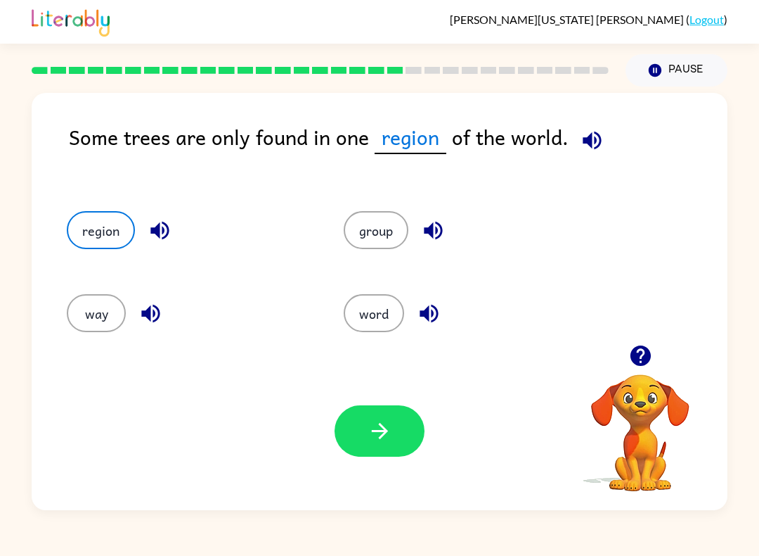
click at [380, 428] on icon "button" at bounding box center [380, 430] width 25 height 25
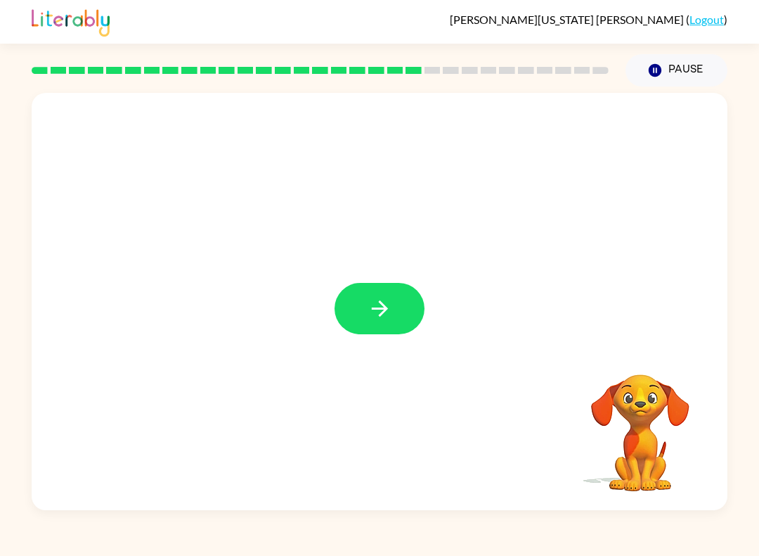
click at [381, 302] on icon "button" at bounding box center [379, 308] width 16 height 16
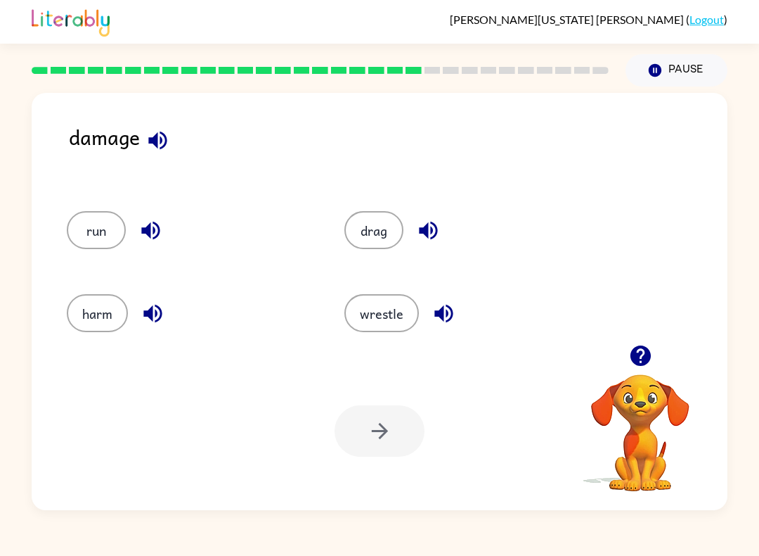
click at [163, 143] on icon "button" at bounding box center [158, 140] width 25 height 25
click at [146, 229] on icon "button" at bounding box center [150, 231] width 18 height 18
click at [156, 326] on icon "button" at bounding box center [153, 313] width 25 height 25
click at [432, 233] on icon "button" at bounding box center [428, 231] width 18 height 18
click at [460, 307] on button "button" at bounding box center [444, 313] width 36 height 36
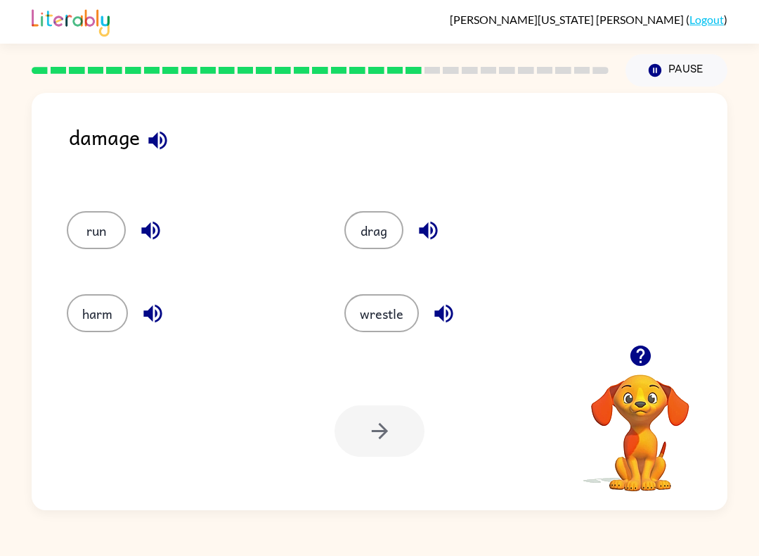
click at [99, 321] on button "harm" at bounding box center [97, 313] width 61 height 38
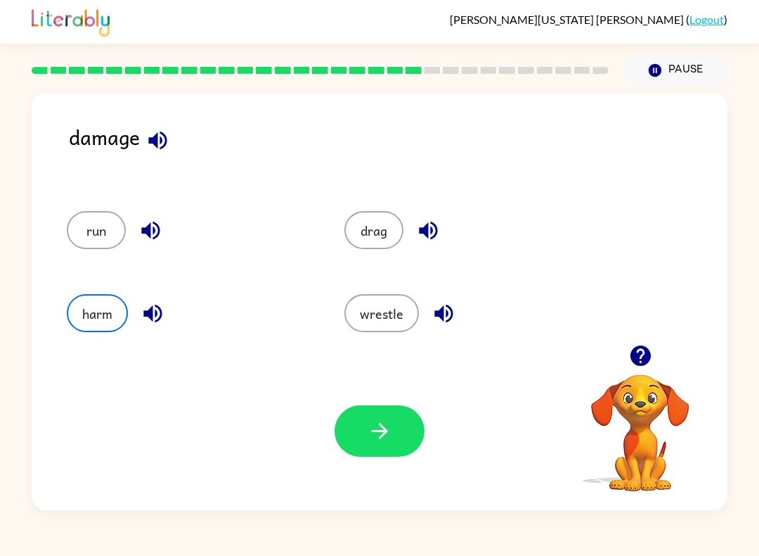
click at [383, 439] on icon "button" at bounding box center [380, 430] width 25 height 25
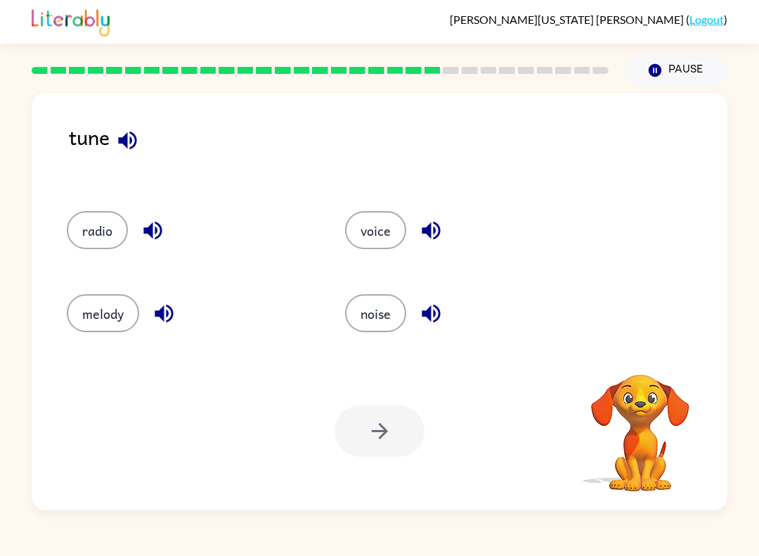
click at [130, 145] on icon "button" at bounding box center [127, 140] width 25 height 25
click at [130, 129] on icon "button" at bounding box center [127, 140] width 25 height 25
click at [153, 229] on icon "button" at bounding box center [152, 231] width 18 height 18
click at [172, 325] on icon "button" at bounding box center [164, 313] width 25 height 25
click at [434, 231] on icon "button" at bounding box center [431, 231] width 18 height 18
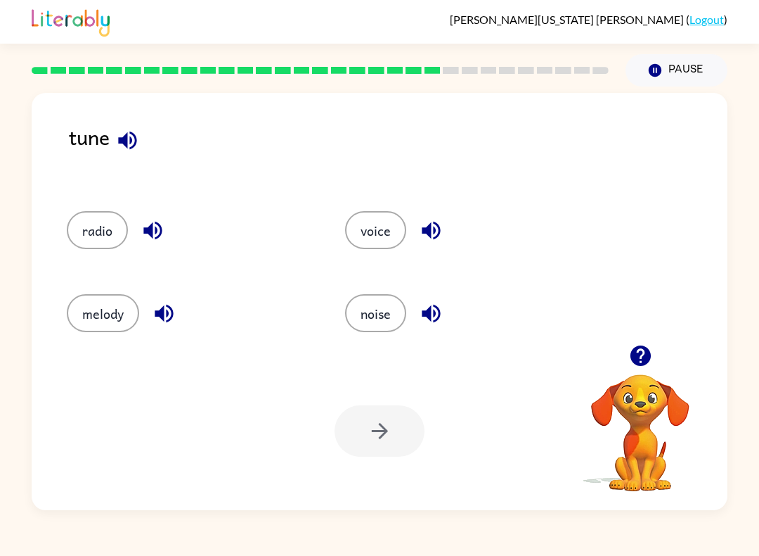
click at [445, 312] on button "button" at bounding box center [431, 313] width 36 height 36
click at [96, 236] on button "radio" at bounding box center [97, 230] width 61 height 38
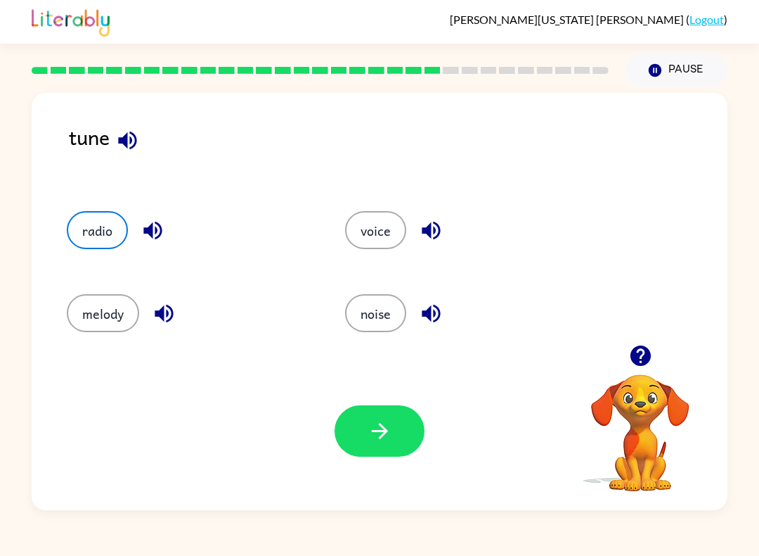
click at [110, 325] on button "melody" at bounding box center [103, 313] width 72 height 38
click at [375, 433] on icon "button" at bounding box center [380, 430] width 25 height 25
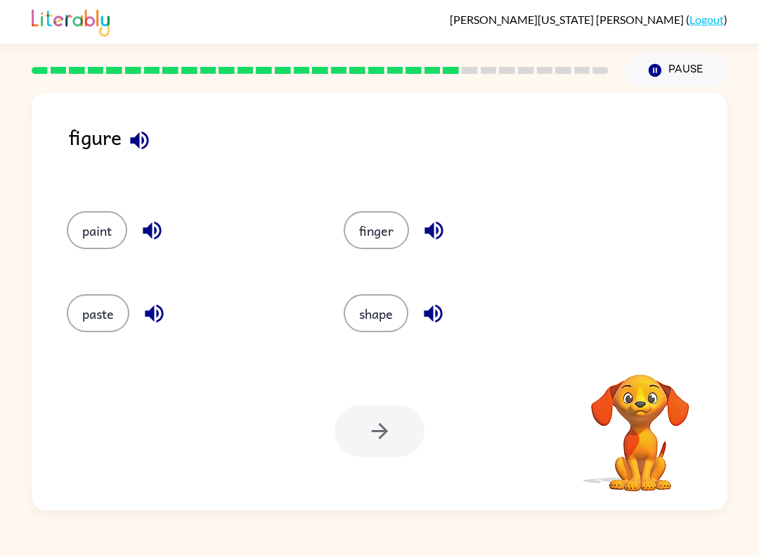
click at [124, 136] on button "button" at bounding box center [140, 140] width 36 height 36
click at [143, 238] on icon "button" at bounding box center [152, 230] width 25 height 25
click at [171, 313] on button "button" at bounding box center [154, 313] width 36 height 36
click at [435, 223] on icon "button" at bounding box center [434, 230] width 25 height 25
click at [440, 309] on icon "button" at bounding box center [433, 313] width 18 height 18
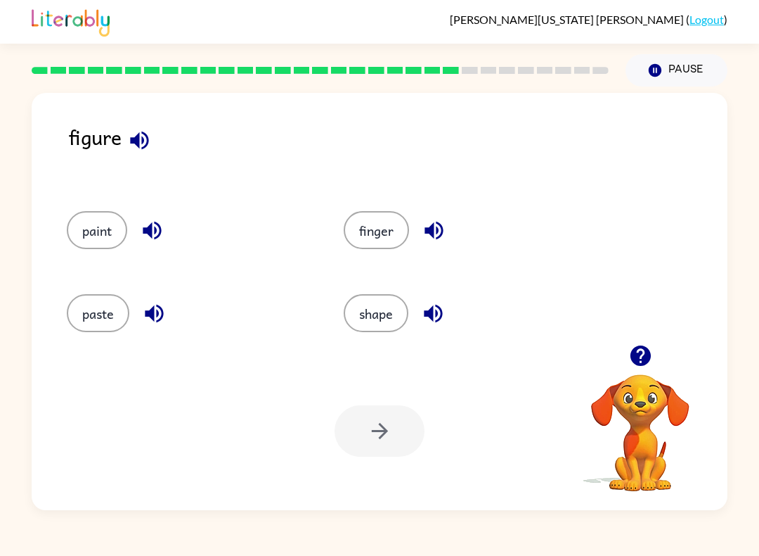
click at [383, 309] on button "shape" at bounding box center [376, 313] width 65 height 38
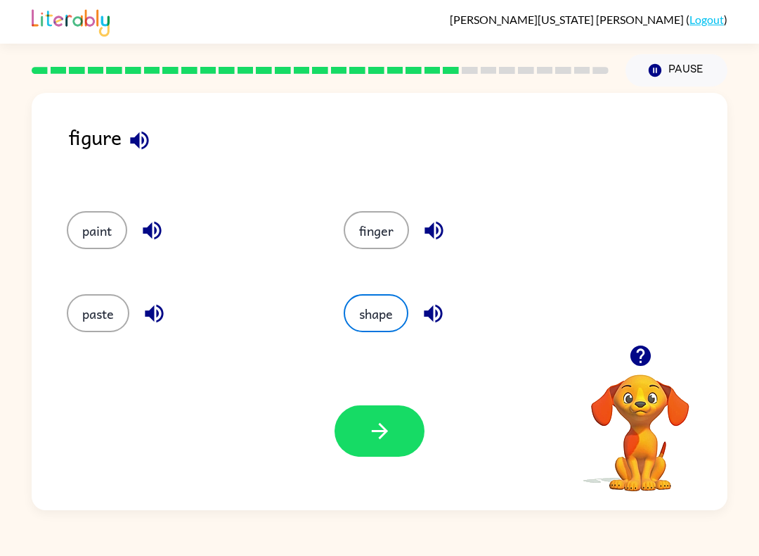
click at [384, 422] on icon "button" at bounding box center [380, 430] width 25 height 25
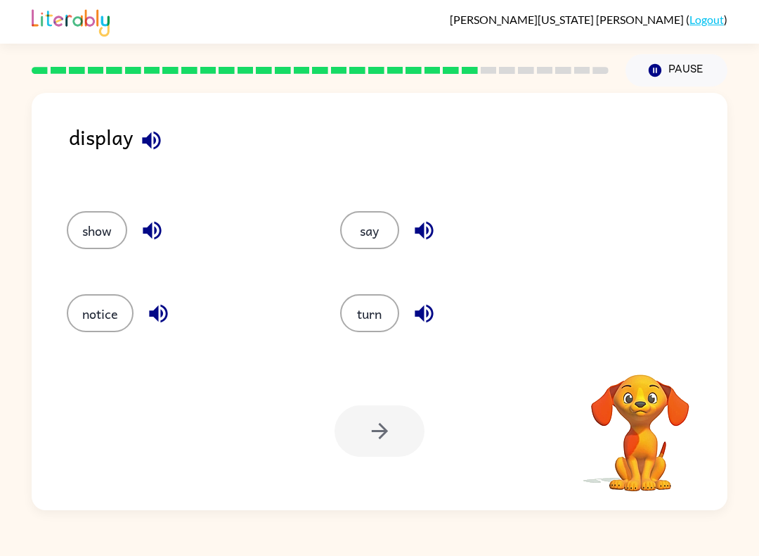
click at [146, 131] on icon "button" at bounding box center [151, 140] width 25 height 25
click at [162, 135] on icon "button" at bounding box center [151, 140] width 25 height 25
click at [152, 222] on icon "button" at bounding box center [152, 230] width 25 height 25
click at [158, 322] on icon "button" at bounding box center [158, 313] width 25 height 25
click at [421, 231] on icon "button" at bounding box center [424, 231] width 18 height 18
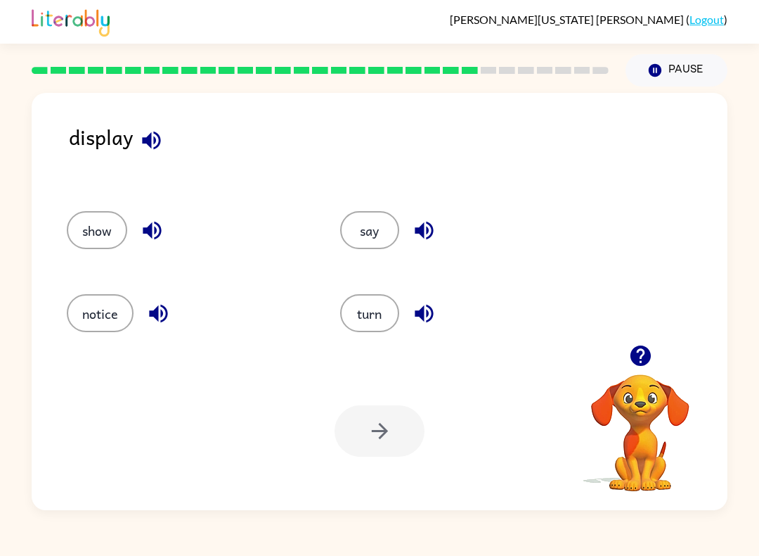
click at [427, 321] on icon "button" at bounding box center [424, 313] width 18 height 18
click at [84, 236] on button "show" at bounding box center [97, 230] width 60 height 38
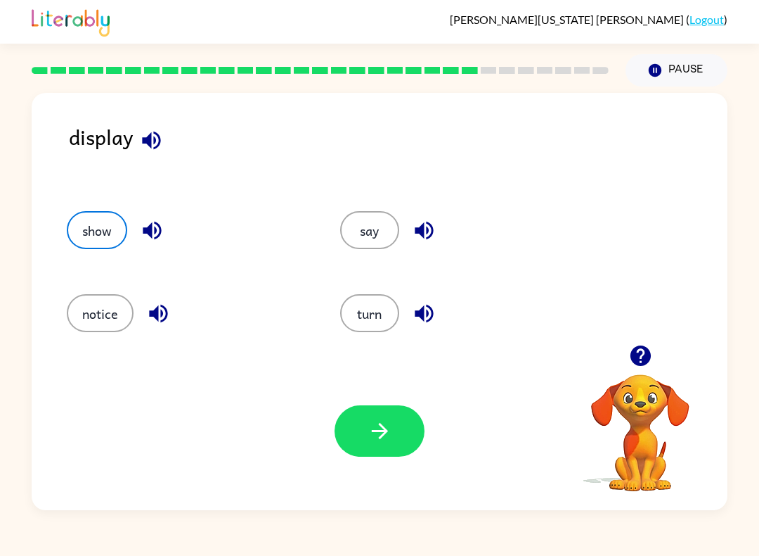
click at [412, 444] on button "button" at bounding box center [380, 430] width 90 height 51
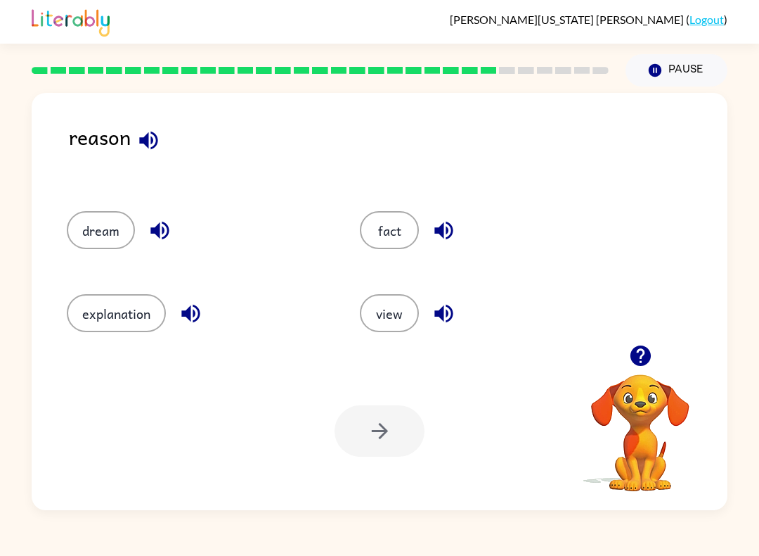
click at [156, 143] on icon "button" at bounding box center [148, 140] width 18 height 18
click at [167, 233] on icon "button" at bounding box center [159, 231] width 18 height 18
click at [207, 312] on button "button" at bounding box center [191, 313] width 36 height 36
click at [447, 224] on icon "button" at bounding box center [444, 231] width 18 height 18
click at [447, 305] on icon "button" at bounding box center [444, 313] width 18 height 18
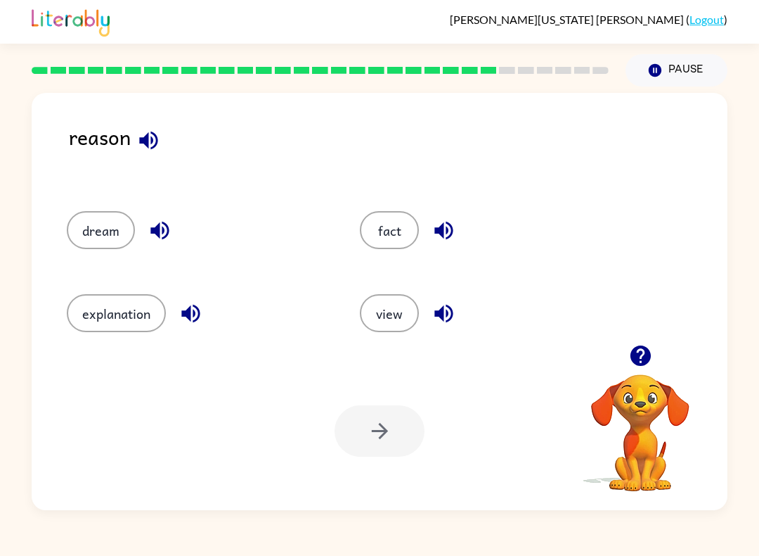
click at [132, 300] on button "explanation" at bounding box center [116, 313] width 99 height 38
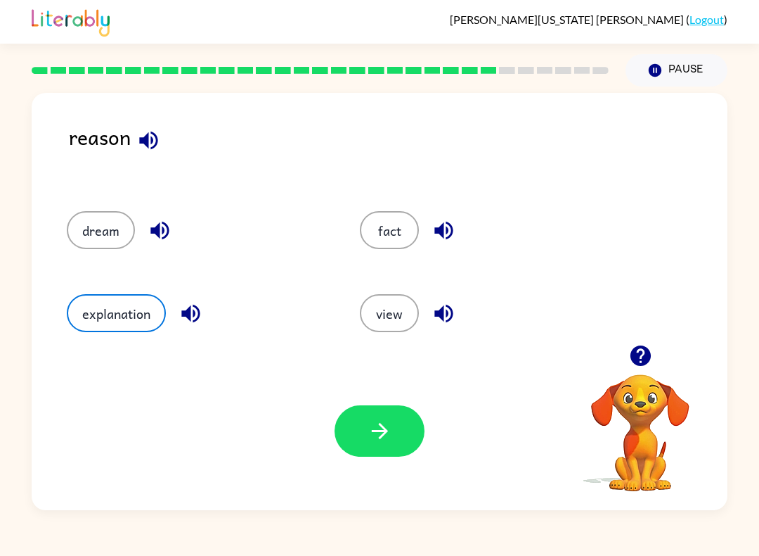
click at [406, 443] on button "button" at bounding box center [380, 430] width 90 height 51
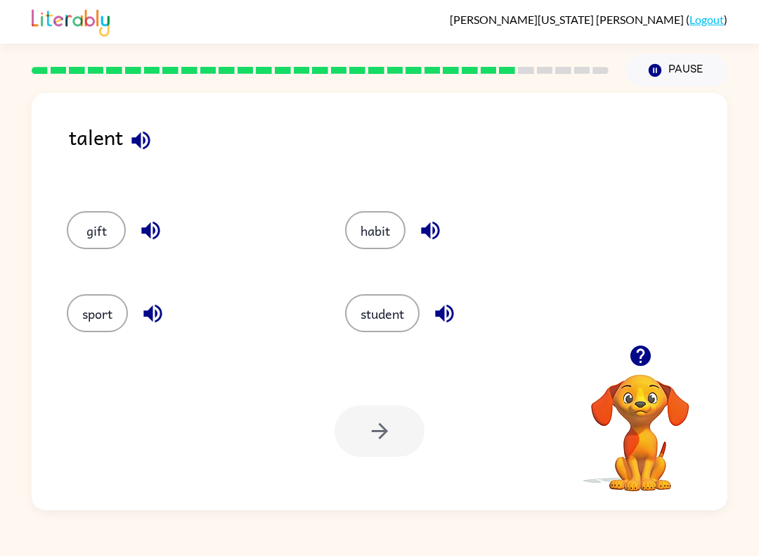
click at [137, 139] on icon "button" at bounding box center [140, 140] width 18 height 18
click at [150, 236] on icon "button" at bounding box center [150, 231] width 18 height 18
click at [160, 310] on icon "button" at bounding box center [153, 313] width 25 height 25
click at [443, 210] on div "habit" at bounding box center [458, 225] width 278 height 83
click at [439, 235] on icon "button" at bounding box center [430, 231] width 18 height 18
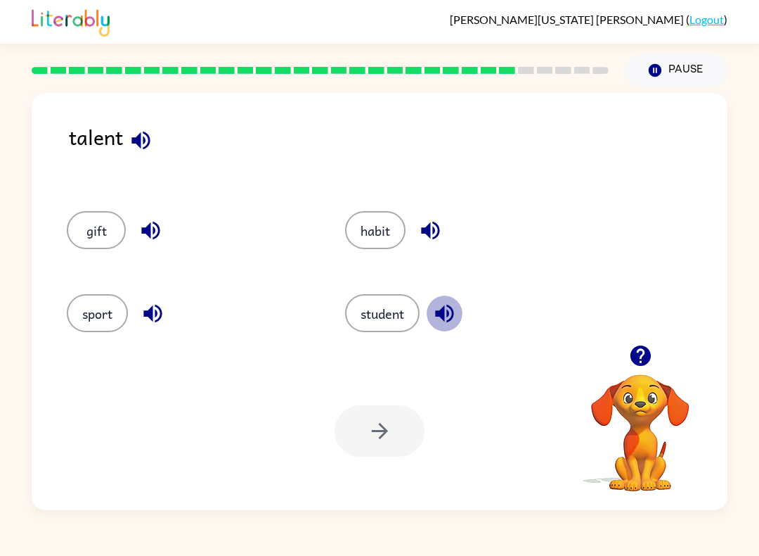
click at [463, 309] on button "button" at bounding box center [445, 313] width 36 height 36
click at [118, 322] on button "sport" at bounding box center [97, 313] width 61 height 38
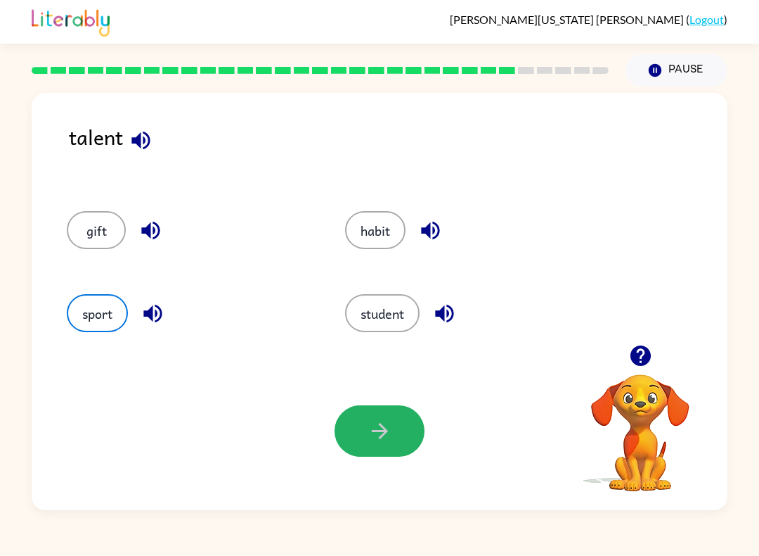
click at [385, 438] on icon "button" at bounding box center [380, 430] width 25 height 25
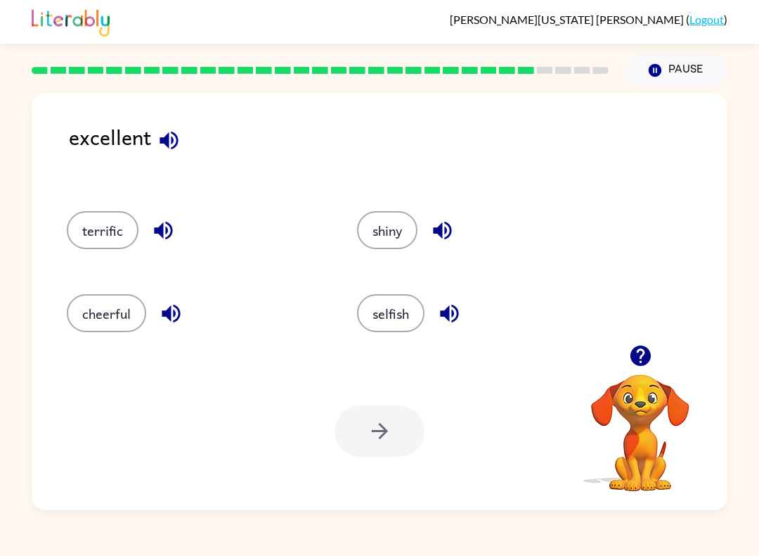
click at [169, 130] on icon "button" at bounding box center [169, 140] width 25 height 25
click at [162, 229] on icon "button" at bounding box center [163, 231] width 18 height 18
click at [176, 309] on icon "button" at bounding box center [171, 313] width 25 height 25
click at [449, 220] on icon "button" at bounding box center [442, 230] width 25 height 25
click at [456, 328] on button "button" at bounding box center [450, 313] width 36 height 36
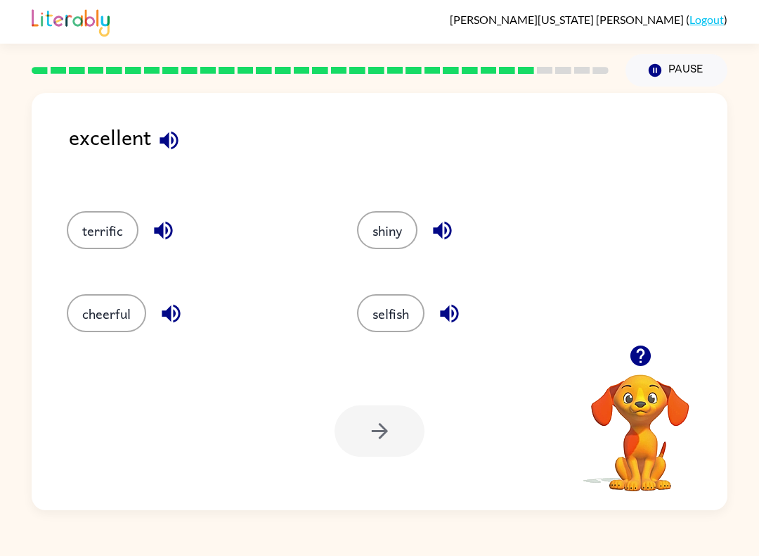
click at [165, 233] on icon "button" at bounding box center [163, 230] width 25 height 25
click at [107, 233] on button "terrific" at bounding box center [103, 230] width 72 height 38
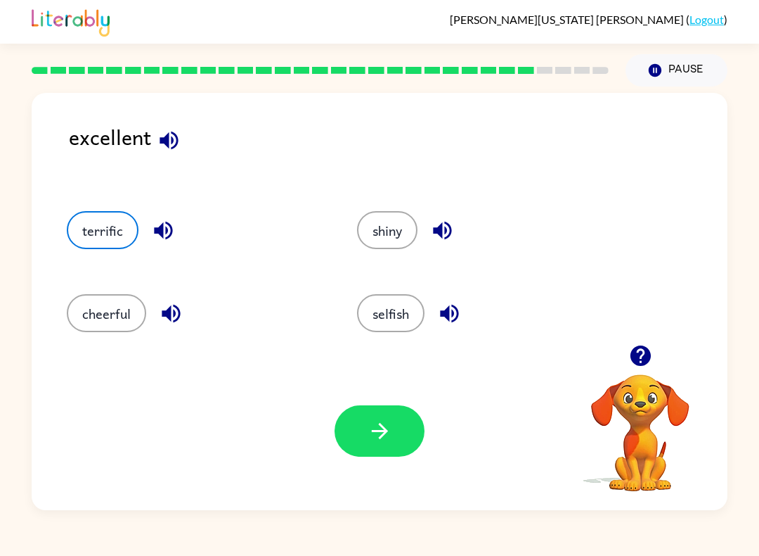
click at [385, 413] on button "button" at bounding box center [380, 430] width 90 height 51
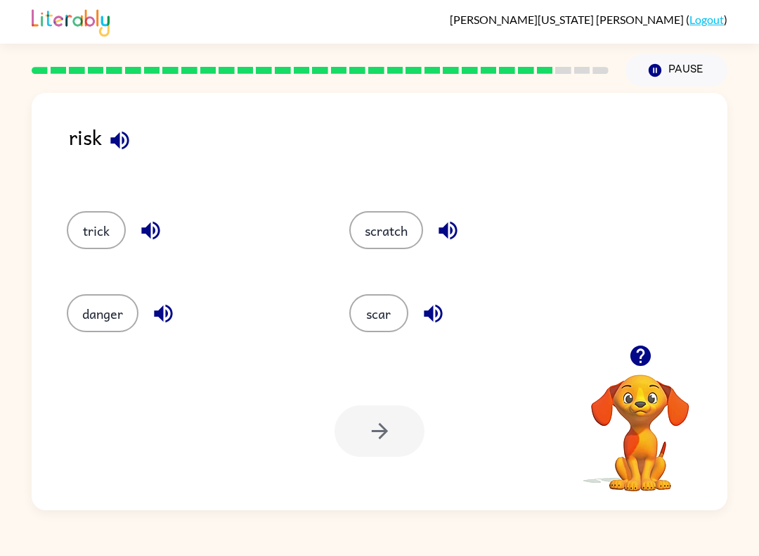
click at [133, 138] on button "button" at bounding box center [120, 140] width 36 height 36
click at [153, 235] on icon "button" at bounding box center [150, 231] width 18 height 18
click at [172, 312] on icon "button" at bounding box center [163, 313] width 18 height 18
click at [456, 222] on icon "button" at bounding box center [448, 230] width 25 height 25
click at [453, 300] on div "scar" at bounding box center [474, 313] width 250 height 38
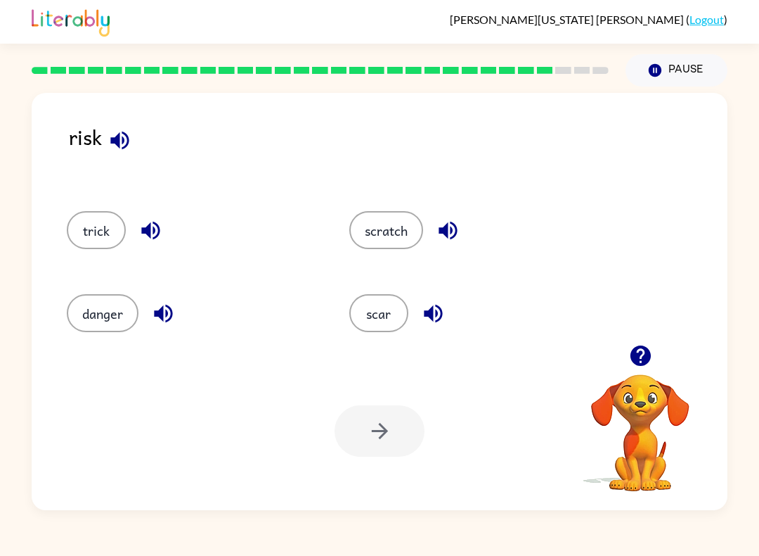
click at [441, 300] on button "button" at bounding box center [434, 313] width 36 height 36
click at [135, 307] on button "danger" at bounding box center [103, 313] width 72 height 38
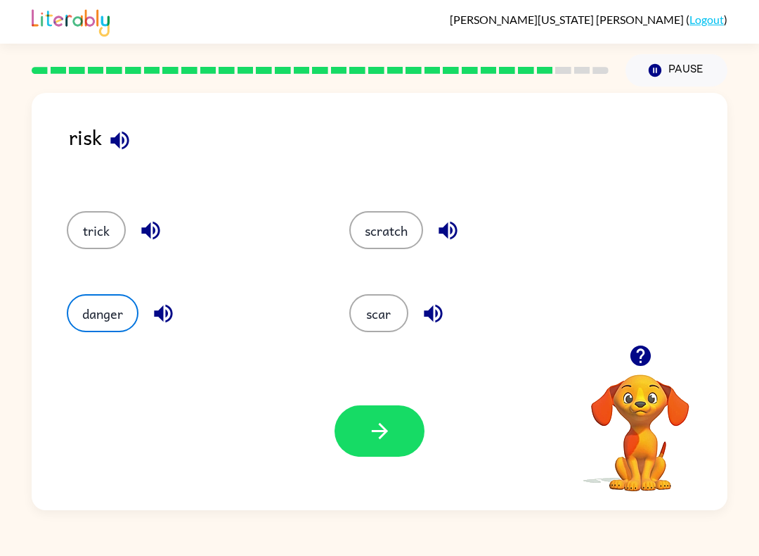
click at [381, 426] on icon "button" at bounding box center [379, 431] width 16 height 16
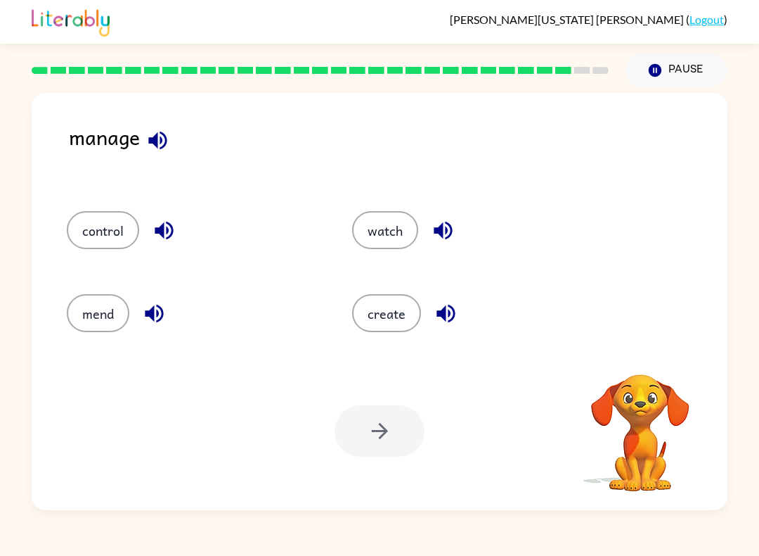
click at [153, 136] on icon "button" at bounding box center [158, 140] width 25 height 25
click at [164, 241] on icon "button" at bounding box center [164, 230] width 25 height 25
click at [153, 319] on icon "button" at bounding box center [154, 313] width 18 height 18
click at [427, 226] on button "button" at bounding box center [443, 230] width 36 height 36
click at [450, 320] on icon "button" at bounding box center [446, 313] width 18 height 18
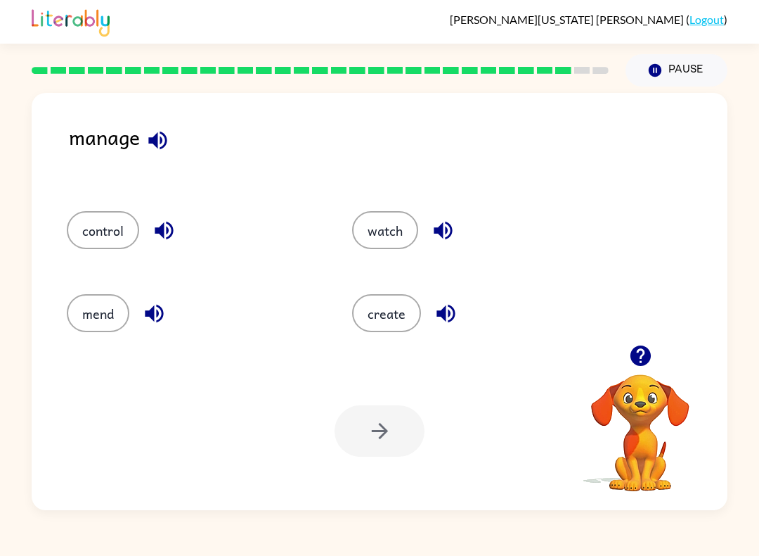
click at [94, 235] on button "control" at bounding box center [103, 230] width 72 height 38
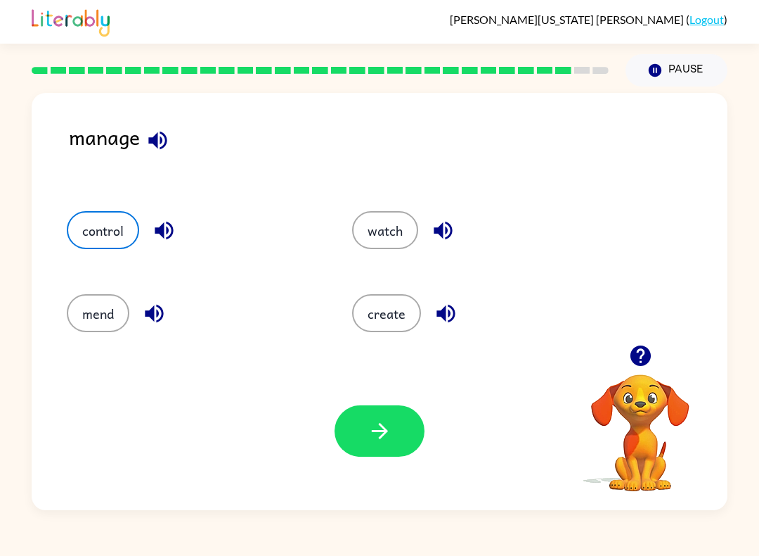
click at [364, 428] on button "button" at bounding box center [380, 430] width 90 height 51
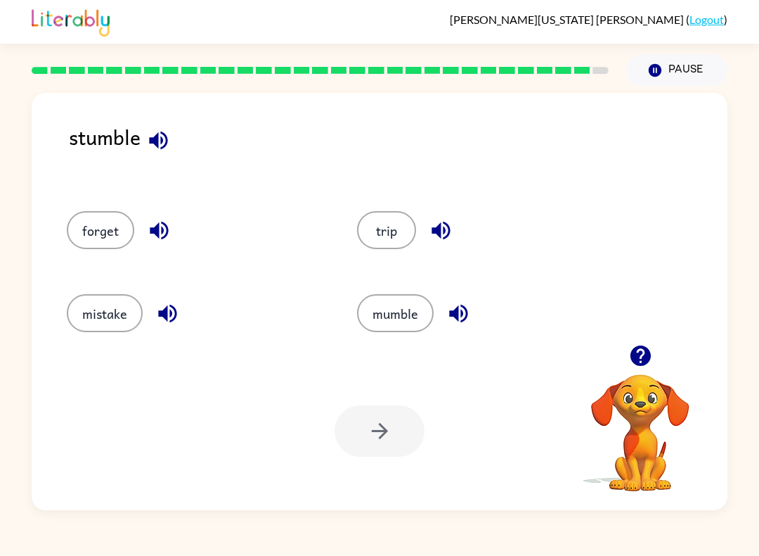
click at [162, 145] on icon "button" at bounding box center [158, 140] width 25 height 25
click at [170, 224] on icon "button" at bounding box center [159, 230] width 25 height 25
click at [181, 323] on button "button" at bounding box center [168, 313] width 36 height 36
click at [454, 233] on button "button" at bounding box center [441, 230] width 36 height 36
click at [465, 321] on icon "button" at bounding box center [459, 313] width 25 height 25
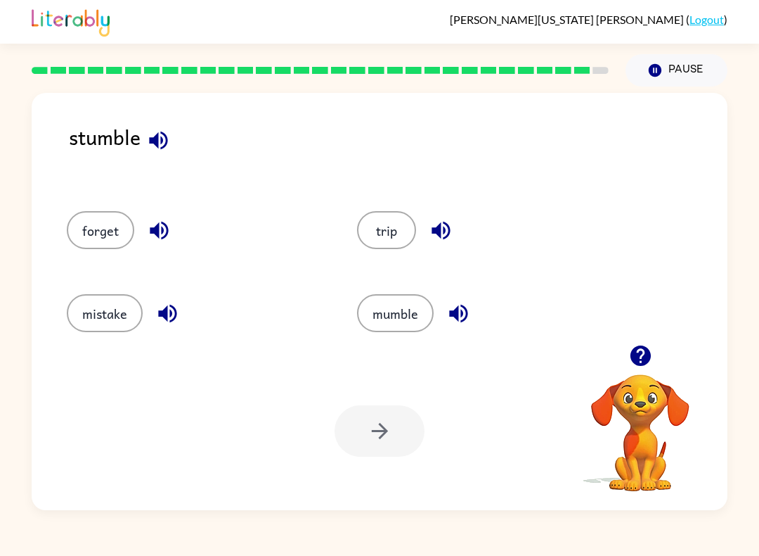
click at [411, 213] on div "trip" at bounding box center [486, 230] width 258 height 38
click at [387, 239] on button "trip" at bounding box center [386, 230] width 59 height 38
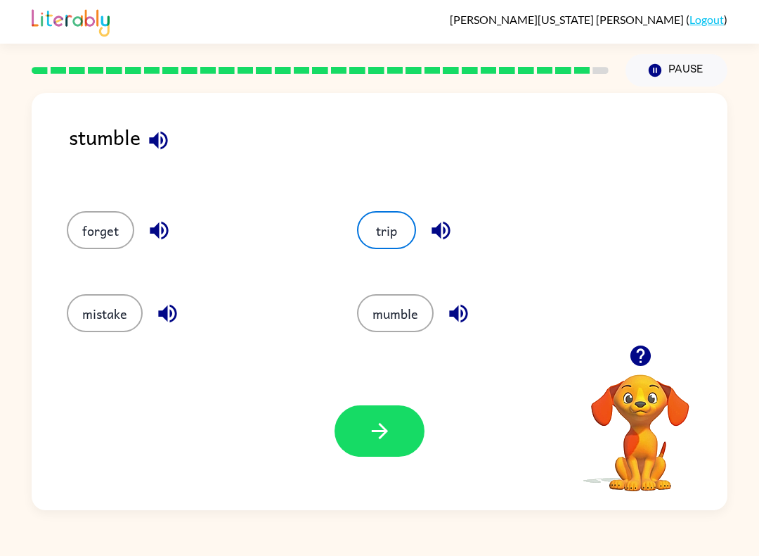
click at [376, 437] on icon "button" at bounding box center [380, 430] width 25 height 25
